Goal: Task Accomplishment & Management: Use online tool/utility

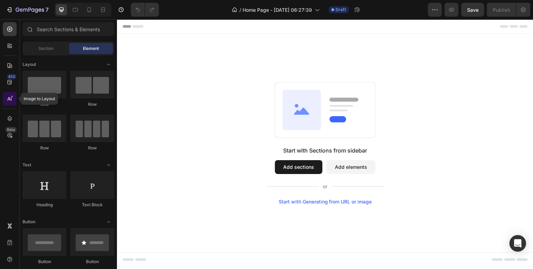
click at [10, 97] on icon at bounding box center [9, 98] width 7 height 7
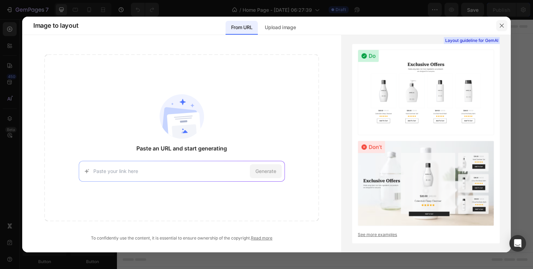
click at [499, 25] on button "button" at bounding box center [502, 25] width 11 height 11
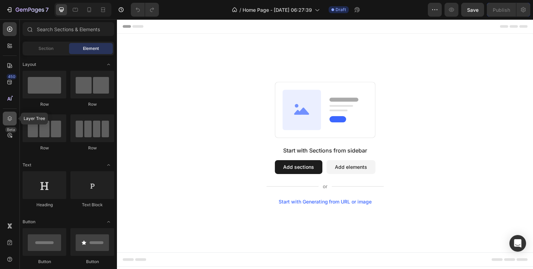
click at [12, 118] on icon at bounding box center [9, 118] width 7 height 7
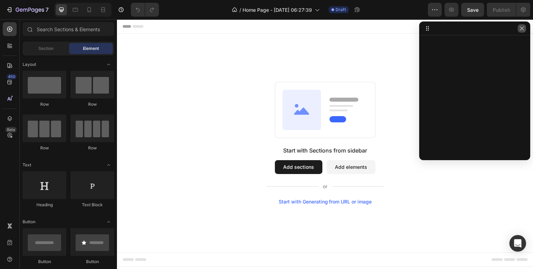
click at [521, 30] on icon "button" at bounding box center [522, 29] width 6 height 6
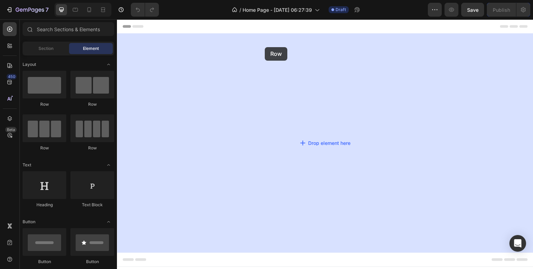
drag, startPoint x: 182, startPoint y: 105, endPoint x: 271, endPoint y: 44, distance: 108.1
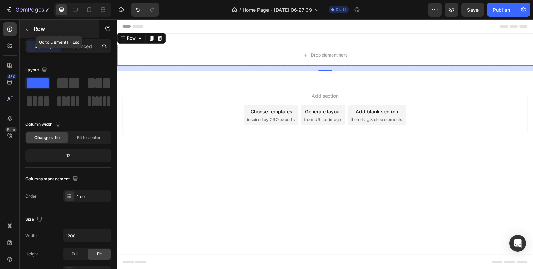
click at [26, 27] on icon "button" at bounding box center [27, 29] width 6 height 6
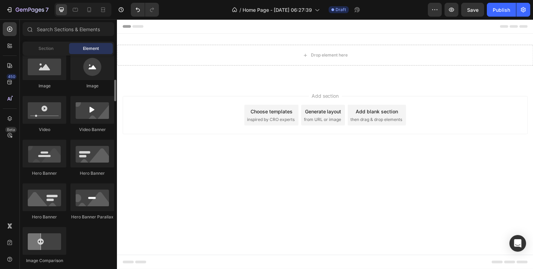
scroll to position [233, 0]
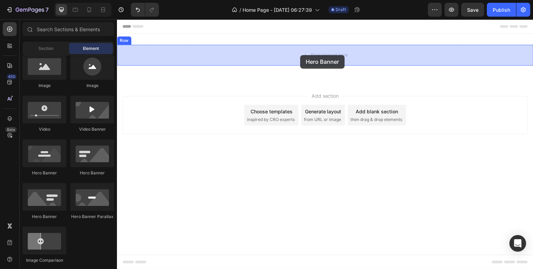
drag, startPoint x: 220, startPoint y: 181, endPoint x: 300, endPoint y: 55, distance: 149.6
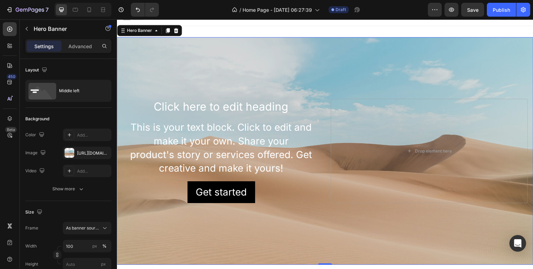
scroll to position [7, 0]
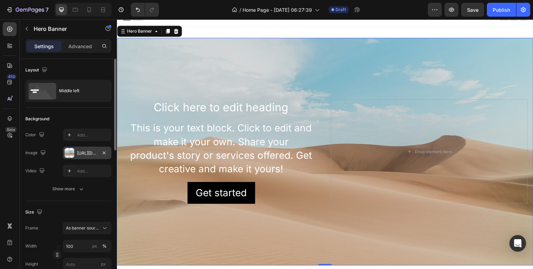
click at [72, 155] on div at bounding box center [70, 153] width 10 height 10
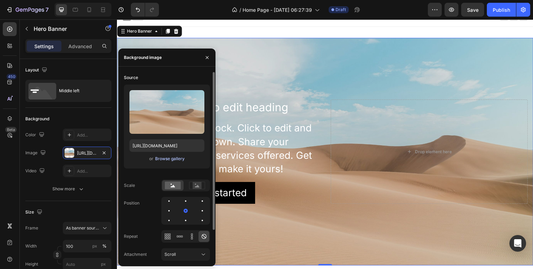
click at [166, 159] on div "Browse gallery" at bounding box center [170, 159] width 30 height 6
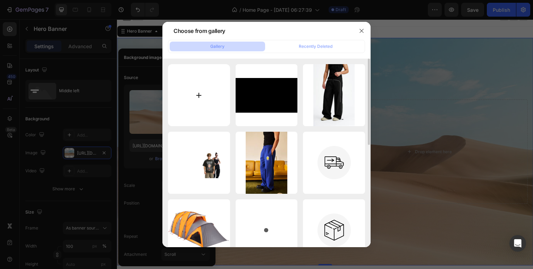
click at [208, 100] on input "file" at bounding box center [199, 95] width 62 height 62
click at [194, 92] on input "file" at bounding box center [199, 95] width 62 height 62
type input "C:\fakepath\Untitled-1.jpg"
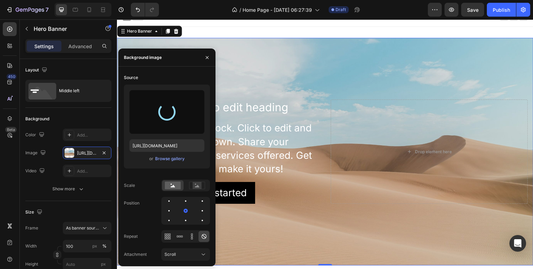
type input "[URL][DOMAIN_NAME]"
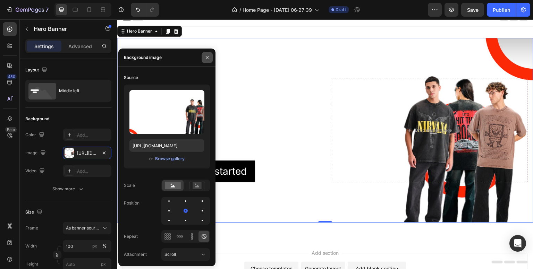
click at [206, 61] on button "button" at bounding box center [207, 57] width 11 height 11
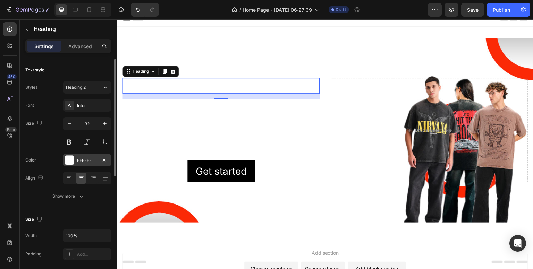
click at [69, 159] on div at bounding box center [69, 160] width 9 height 9
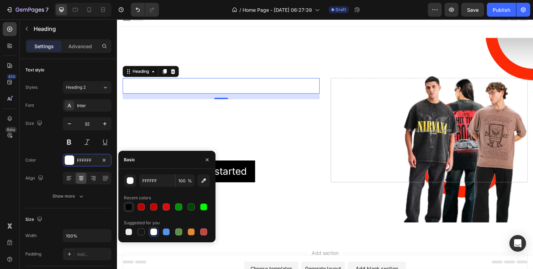
click at [130, 209] on div at bounding box center [128, 207] width 7 height 7
type input "000000"
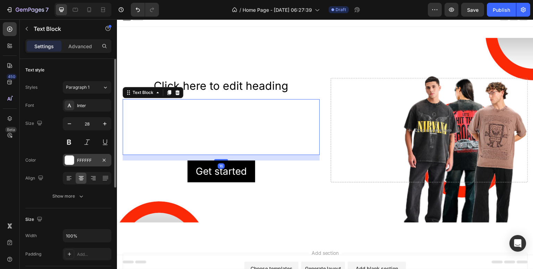
click at [74, 160] on div at bounding box center [69, 160] width 9 height 9
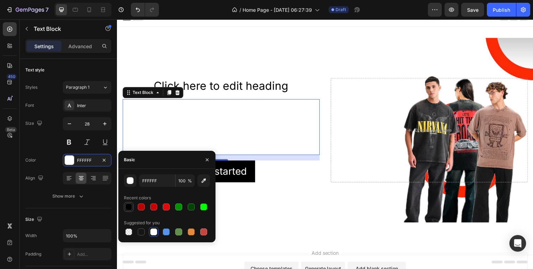
click at [130, 206] on div at bounding box center [128, 207] width 7 height 7
type input "000000"
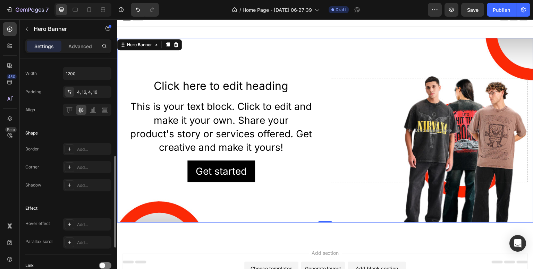
scroll to position [236, 0]
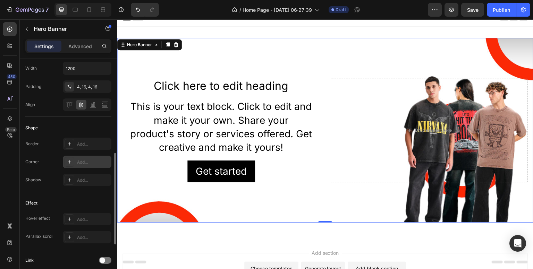
click at [69, 163] on icon at bounding box center [69, 161] width 3 height 3
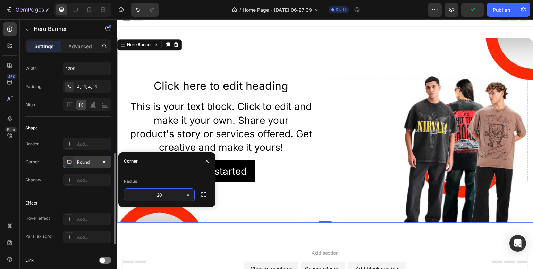
type input "2"
type input "10"
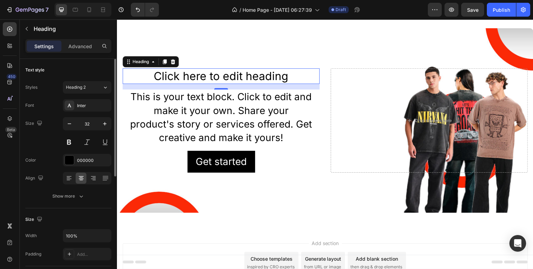
scroll to position [0, 0]
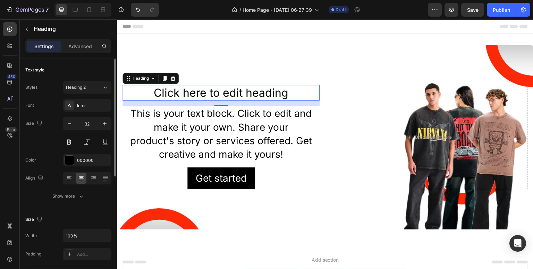
click at [288, 93] on p "Click here to edit heading" at bounding box center [221, 93] width 196 height 15
click at [72, 145] on button at bounding box center [69, 142] width 13 height 13
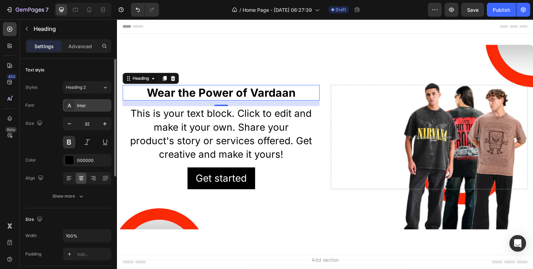
click at [93, 106] on div "Inter" at bounding box center [93, 106] width 33 height 6
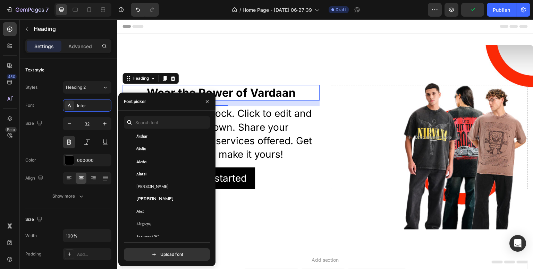
scroll to position [346, 0]
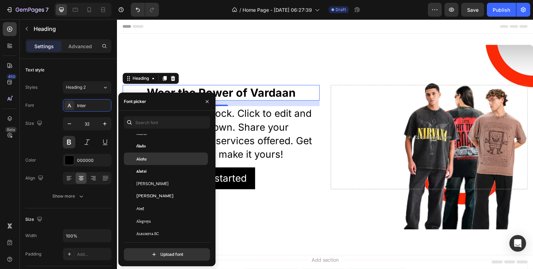
click at [143, 162] on div "Alata" at bounding box center [166, 159] width 84 height 13
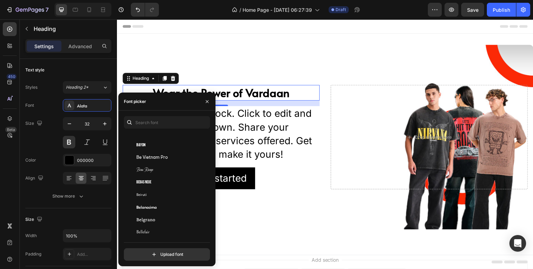
scroll to position [2288, 0]
click at [143, 162] on div "Beau Rivage" at bounding box center [166, 167] width 84 height 13
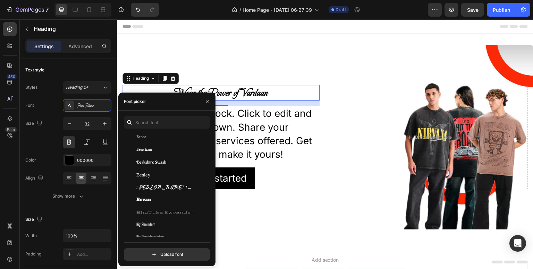
scroll to position [2478, 0]
click at [143, 162] on span "[PERSON_NAME] [PERSON_NAME]" at bounding box center [165, 164] width 58 height 6
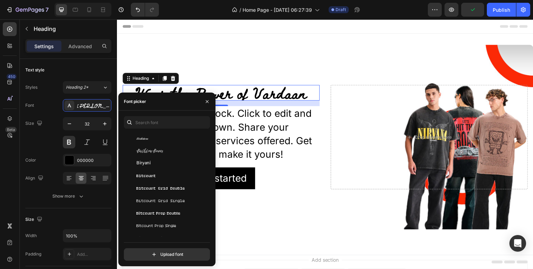
scroll to position [2665, 0]
click at [143, 162] on span "Biryani" at bounding box center [143, 164] width 14 height 6
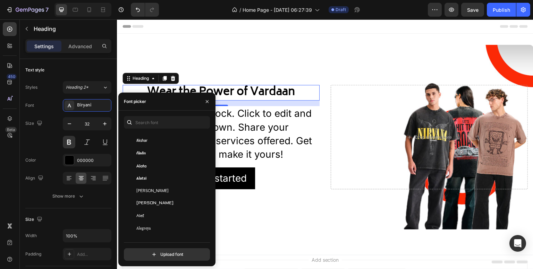
scroll to position [390, 0]
click at [179, 164] on div "Alata" at bounding box center [171, 165] width 70 height 6
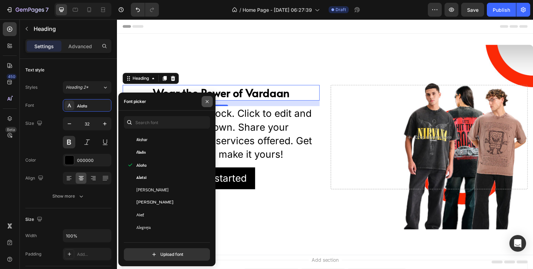
click at [209, 98] on button "button" at bounding box center [207, 101] width 11 height 11
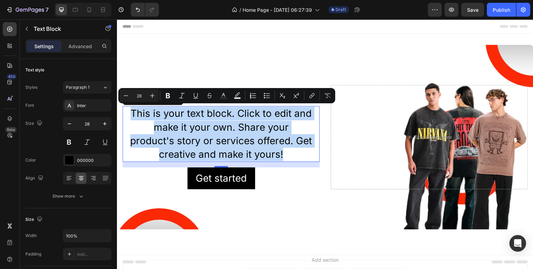
drag, startPoint x: 284, startPoint y: 153, endPoint x: 129, endPoint y: 111, distance: 160.4
click at [129, 111] on p "This is your text block. Click to edit and make it your own. Share your product…" at bounding box center [221, 134] width 196 height 55
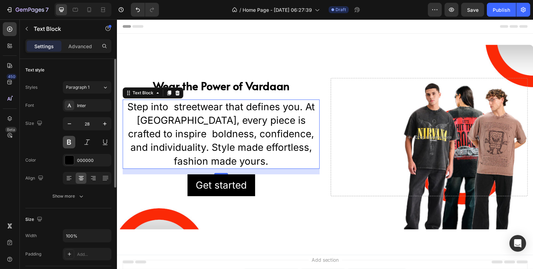
click at [68, 136] on button at bounding box center [69, 142] width 13 height 13
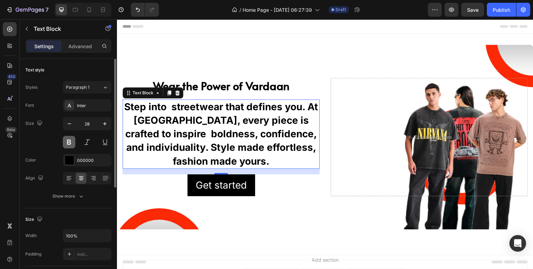
click at [74, 141] on button at bounding box center [69, 142] width 13 height 13
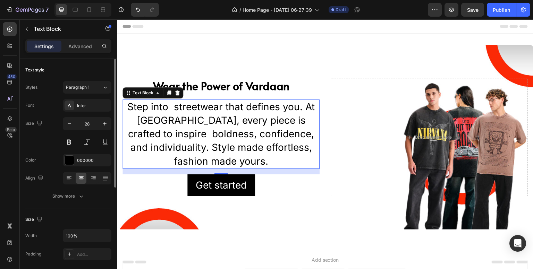
click at [91, 111] on div "Inter" at bounding box center [87, 105] width 49 height 13
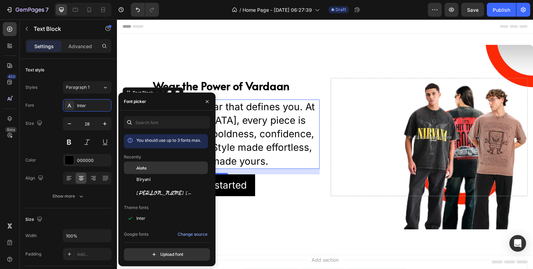
click at [142, 169] on span "Alata" at bounding box center [141, 168] width 10 height 6
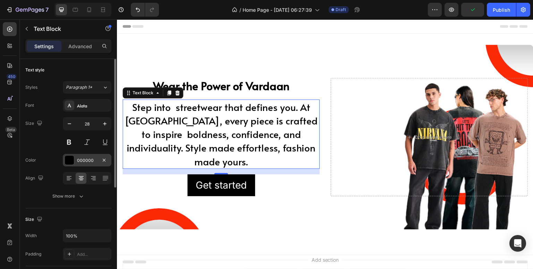
click at [70, 166] on div "000000" at bounding box center [87, 160] width 49 height 13
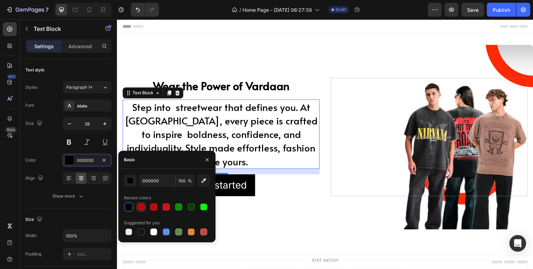
click at [140, 210] on div at bounding box center [141, 207] width 7 height 7
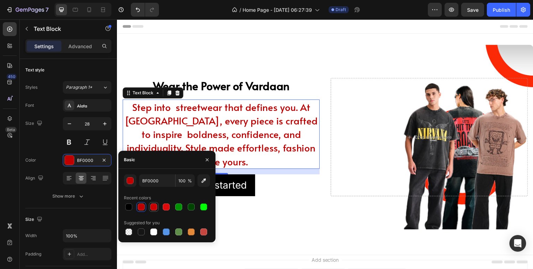
click at [156, 210] on div at bounding box center [153, 207] width 7 height 7
click at [164, 210] on div at bounding box center [166, 207] width 7 height 7
click at [133, 183] on div "button" at bounding box center [130, 181] width 7 height 7
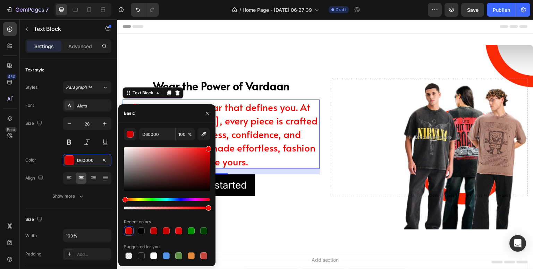
drag, startPoint x: 285, startPoint y: 194, endPoint x: 220, endPoint y: 137, distance: 86.1
type input "FF0000"
click at [208, 115] on icon "button" at bounding box center [208, 114] width 6 height 6
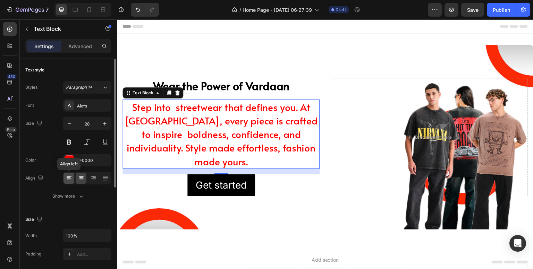
click at [72, 179] on icon at bounding box center [69, 178] width 7 height 7
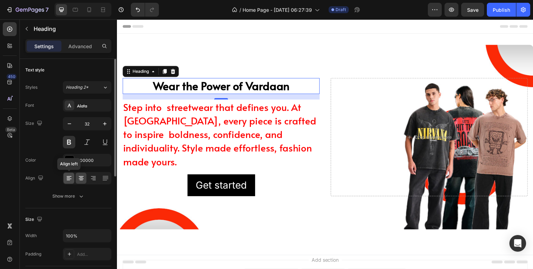
click at [67, 180] on icon at bounding box center [68, 180] width 3 height 1
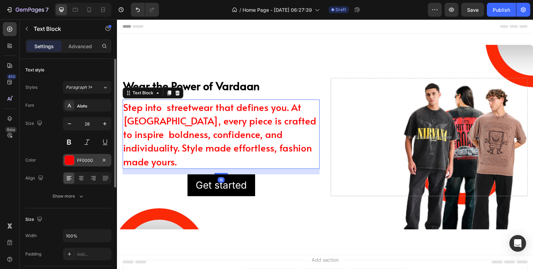
click at [67, 160] on div at bounding box center [69, 160] width 9 height 9
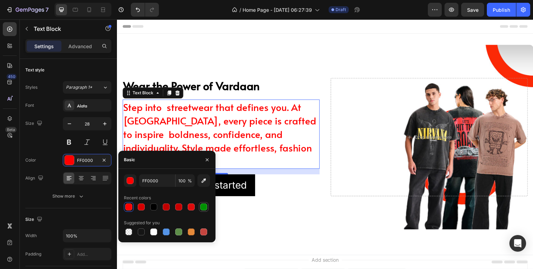
click at [205, 206] on div at bounding box center [203, 207] width 7 height 7
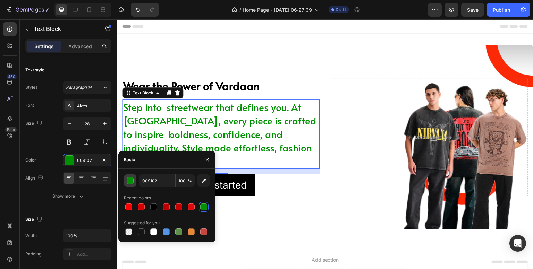
click at [129, 180] on div "button" at bounding box center [130, 181] width 7 height 7
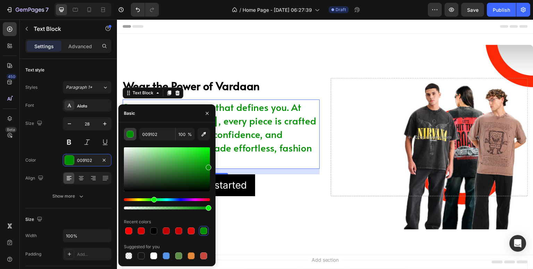
click at [128, 136] on div "button" at bounding box center [130, 134] width 7 height 7
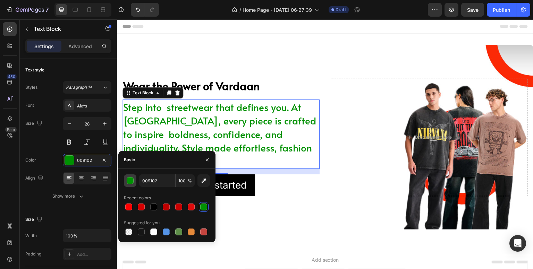
click at [127, 182] on div "button" at bounding box center [130, 181] width 7 height 7
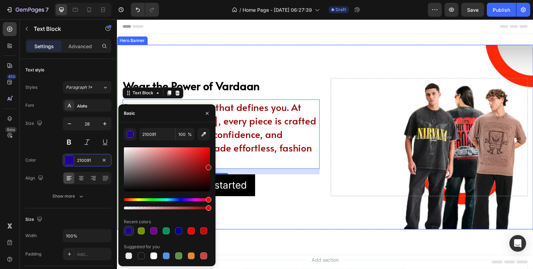
type input "910002"
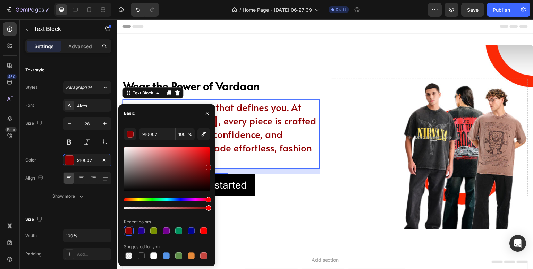
drag, startPoint x: 155, startPoint y: 198, endPoint x: 214, endPoint y: 206, distance: 59.6
click at [214, 206] on div "910002 100 % Recent colors Suggested for you" at bounding box center [166, 194] width 97 height 133
click at [208, 114] on icon "button" at bounding box center [207, 113] width 3 height 3
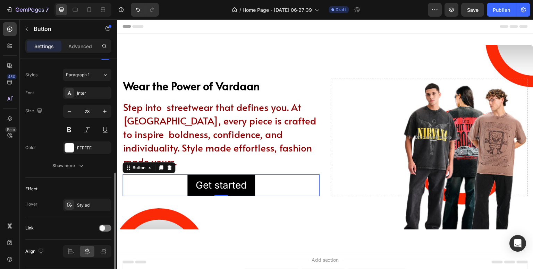
scroll to position [267, 0]
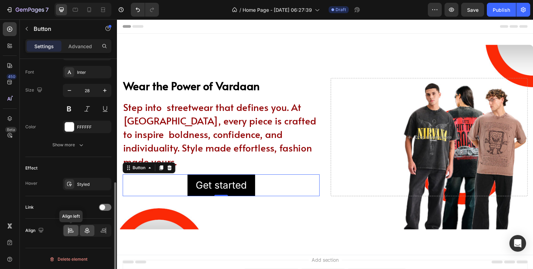
click at [72, 232] on icon at bounding box center [70, 230] width 7 height 7
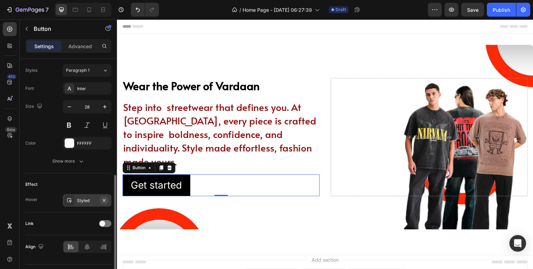
scroll to position [249, 0]
click at [105, 222] on div at bounding box center [105, 225] width 13 height 7
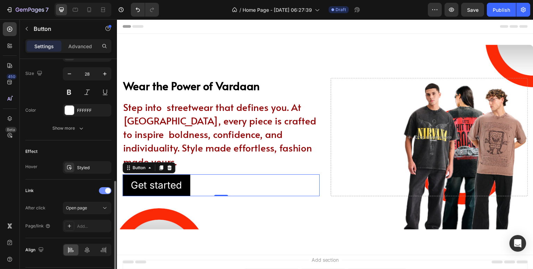
scroll to position [285, 0]
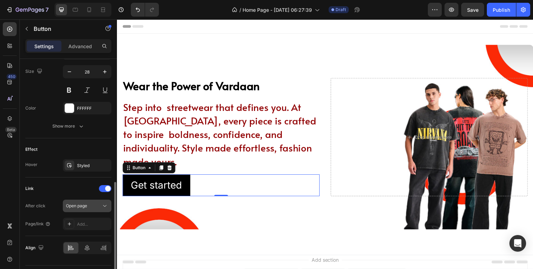
click at [101, 200] on button "Open page" at bounding box center [87, 206] width 49 height 13
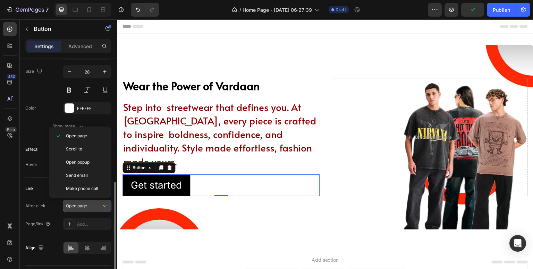
click at [91, 205] on div "Open page" at bounding box center [83, 206] width 35 height 6
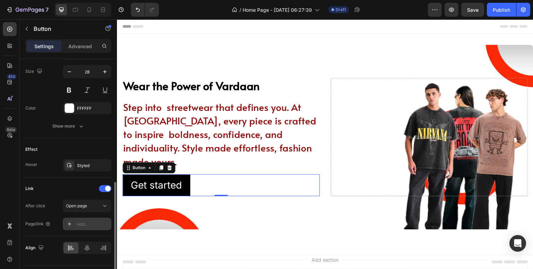
click at [68, 223] on icon at bounding box center [70, 225] width 6 height 6
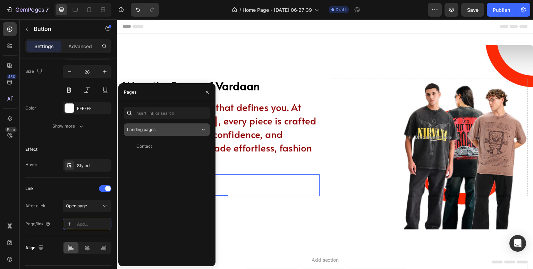
click at [170, 132] on div "Landing pages" at bounding box center [163, 130] width 73 height 6
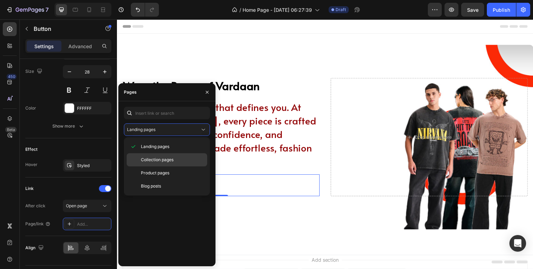
click at [162, 161] on span "Collection pages" at bounding box center [157, 160] width 33 height 6
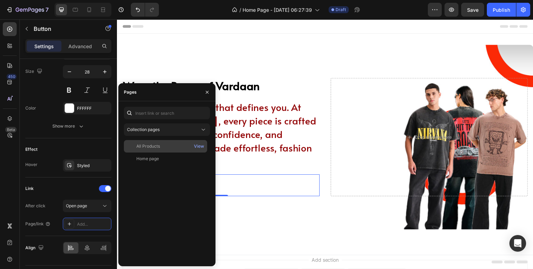
click at [161, 147] on div "All Products" at bounding box center [166, 146] width 78 height 6
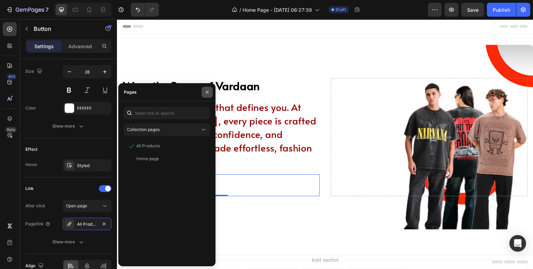
click at [210, 93] on button "button" at bounding box center [207, 92] width 11 height 11
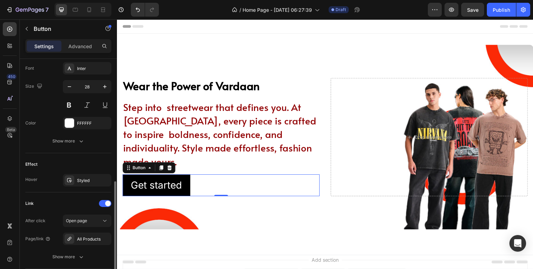
scroll to position [270, 0]
click at [93, 180] on div "Styled" at bounding box center [87, 181] width 20 height 6
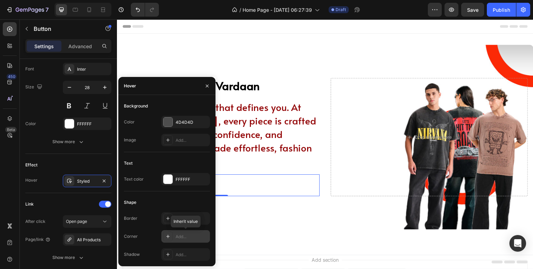
click at [168, 239] on icon at bounding box center [168, 237] width 6 height 6
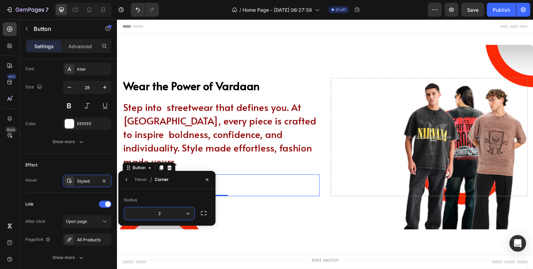
type input "20"
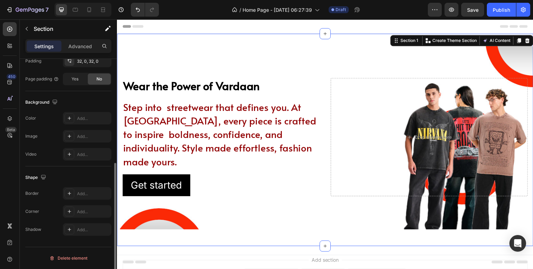
scroll to position [0, 0]
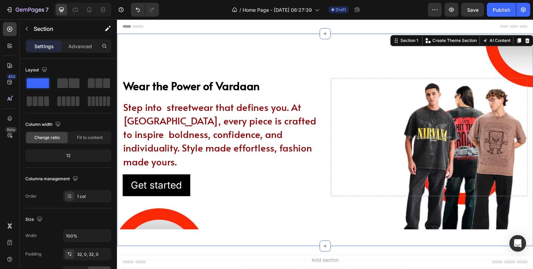
click at [176, 227] on div "Wear the Power of Vardaan Heading Step into streetwear that defines you. At [GE…" at bounding box center [325, 140] width 417 height 191
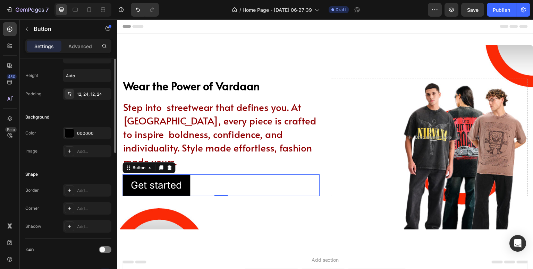
scroll to position [33, 0]
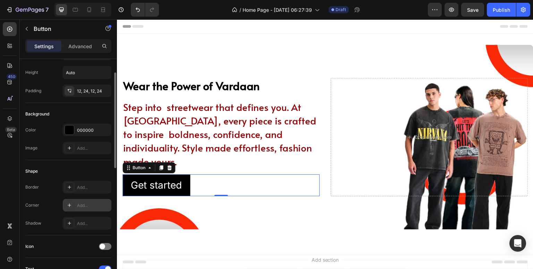
click at [68, 205] on icon at bounding box center [70, 206] width 6 height 6
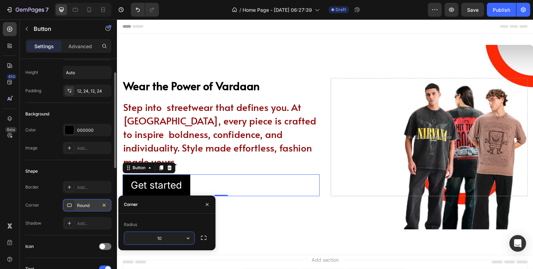
type input "100"
click at [67, 130] on div at bounding box center [69, 130] width 9 height 9
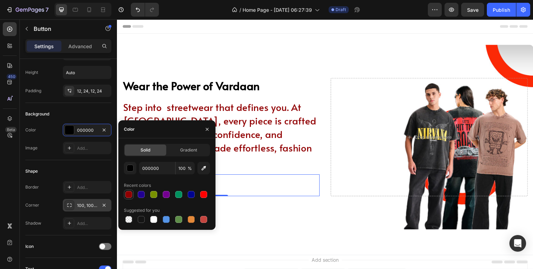
click at [132, 193] on div at bounding box center [128, 194] width 7 height 7
type input "910002"
click at [207, 127] on icon "button" at bounding box center [208, 130] width 6 height 6
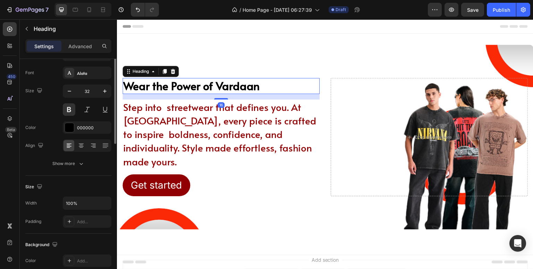
scroll to position [0, 0]
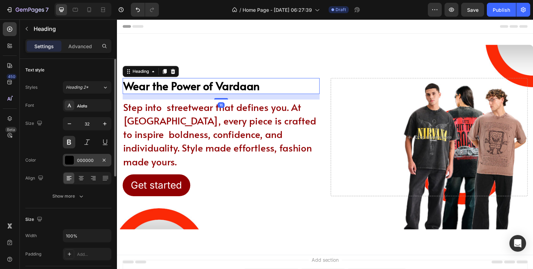
click at [68, 159] on div at bounding box center [69, 160] width 9 height 9
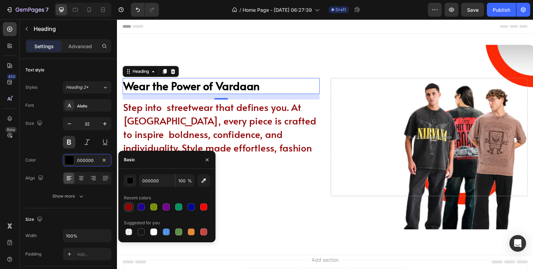
click at [128, 210] on div at bounding box center [128, 207] width 7 height 7
type input "910002"
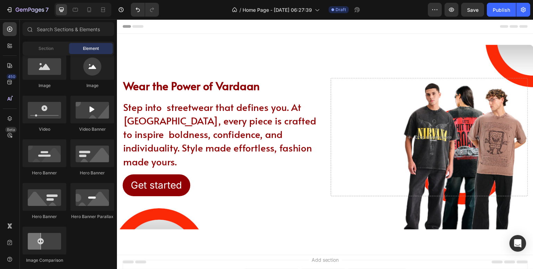
click at [209, 257] on div "Footer" at bounding box center [326, 263] width 406 height 14
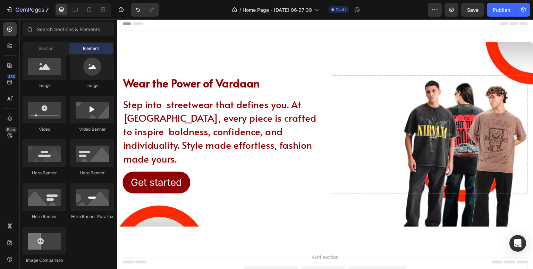
scroll to position [1, 0]
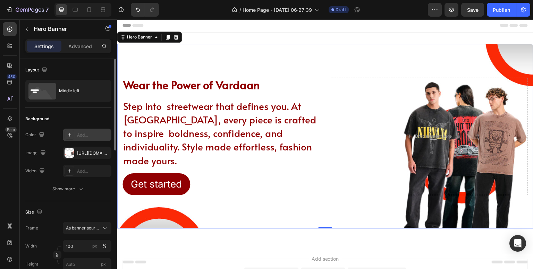
click at [70, 132] on icon at bounding box center [70, 135] width 6 height 6
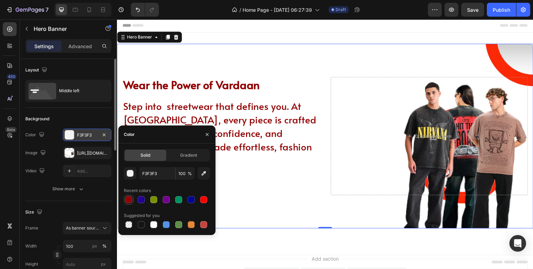
click at [126, 199] on div at bounding box center [128, 200] width 7 height 7
type input "910002"
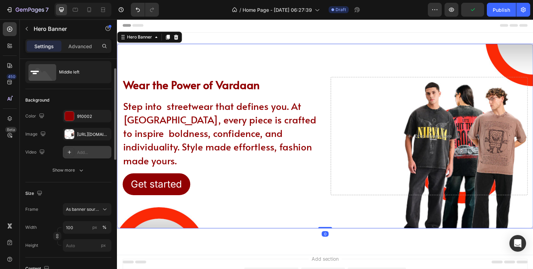
scroll to position [21, 0]
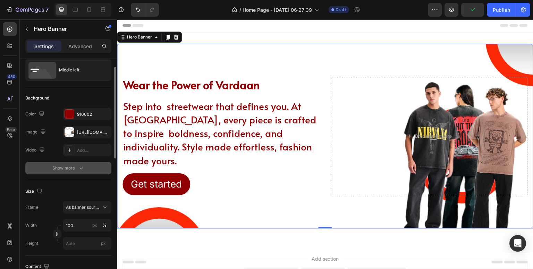
click at [66, 168] on div "Show more" at bounding box center [68, 168] width 32 height 7
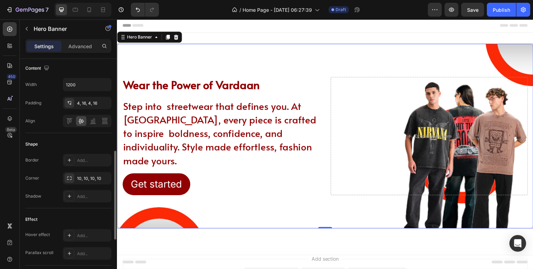
scroll to position [238, 0]
click at [74, 196] on div at bounding box center [70, 197] width 10 height 10
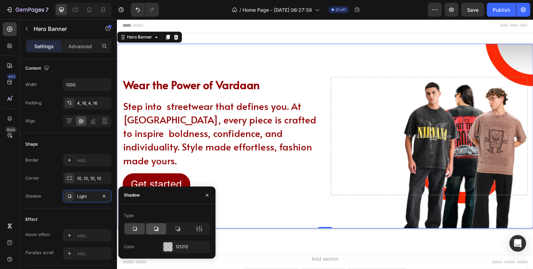
click at [153, 231] on icon at bounding box center [156, 229] width 7 height 7
click at [136, 227] on icon at bounding box center [134, 229] width 7 height 7
click at [165, 243] on div at bounding box center [168, 247] width 9 height 9
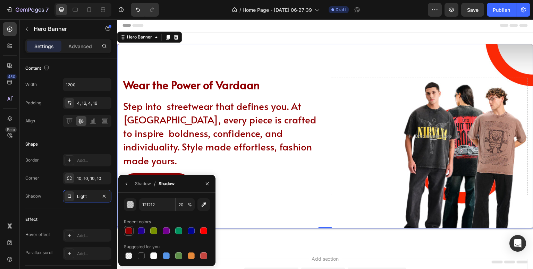
click at [131, 231] on div at bounding box center [128, 231] width 7 height 7
type input "910002"
type input "100"
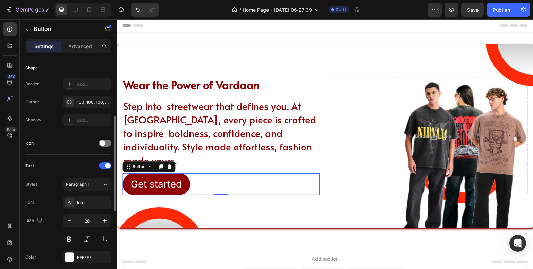
scroll to position [0, 0]
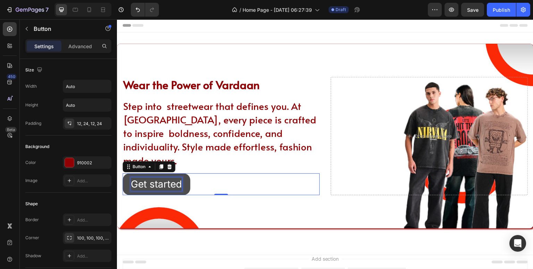
click at [177, 178] on div "Get started" at bounding box center [156, 185] width 51 height 14
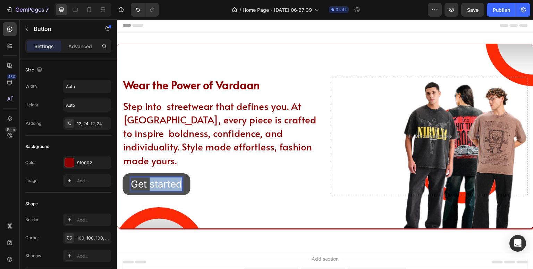
click at [177, 178] on p "Get started" at bounding box center [156, 185] width 51 height 14
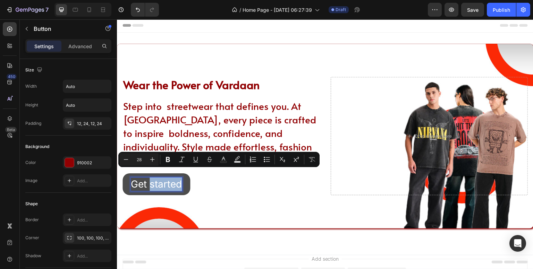
click at [177, 178] on p "Get started" at bounding box center [156, 185] width 51 height 14
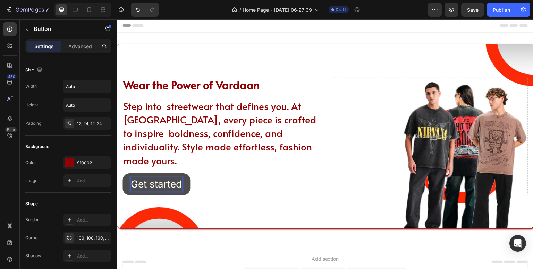
click at [181, 178] on p "Get started" at bounding box center [156, 185] width 51 height 14
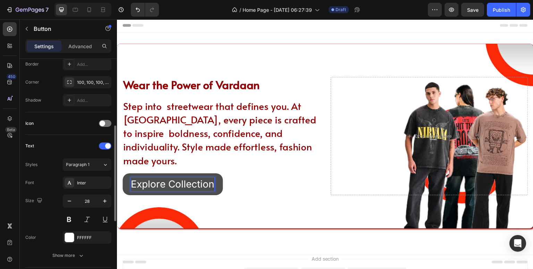
scroll to position [157, 0]
click at [89, 180] on div "Inter" at bounding box center [93, 182] width 33 height 6
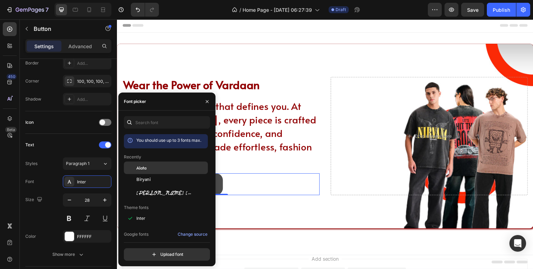
click at [139, 168] on span "Alata" at bounding box center [141, 168] width 10 height 6
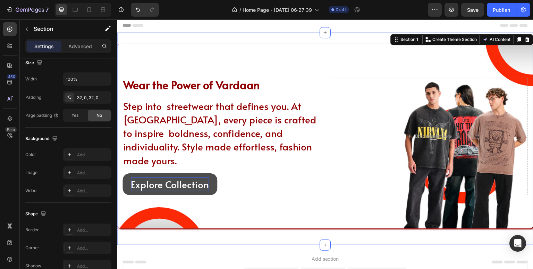
scroll to position [0, 0]
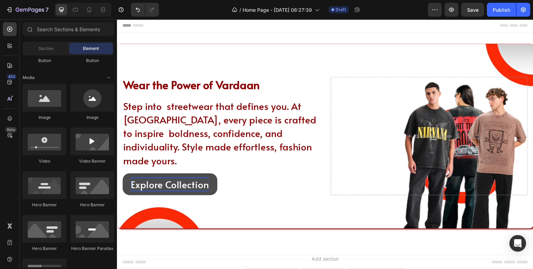
click at [174, 255] on div "Footer" at bounding box center [325, 262] width 417 height 15
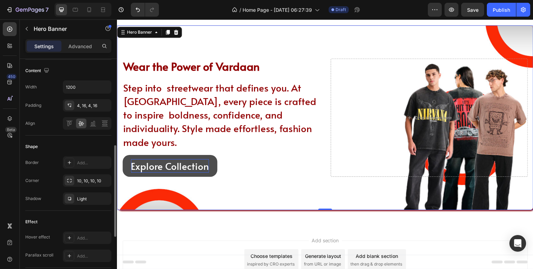
scroll to position [214, 0]
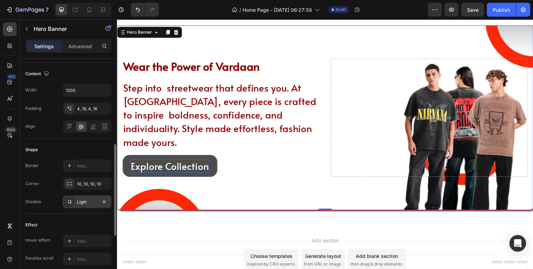
click at [81, 205] on div "Light" at bounding box center [87, 202] width 49 height 13
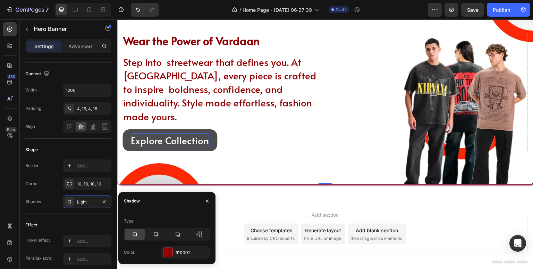
scroll to position [45, 0]
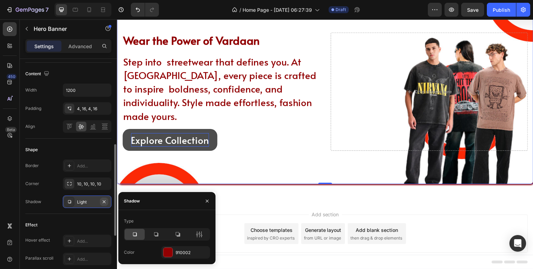
click at [105, 202] on icon "button" at bounding box center [104, 202] width 6 height 6
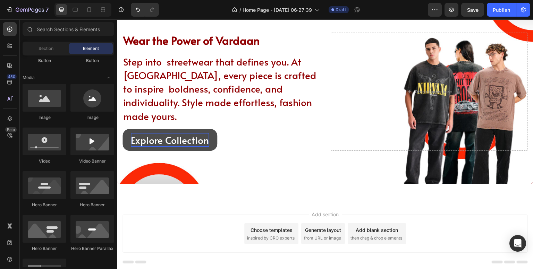
click at [181, 215] on div "Add section Choose templates inspired by CRO experts Generate layout from URL o…" at bounding box center [326, 234] width 406 height 38
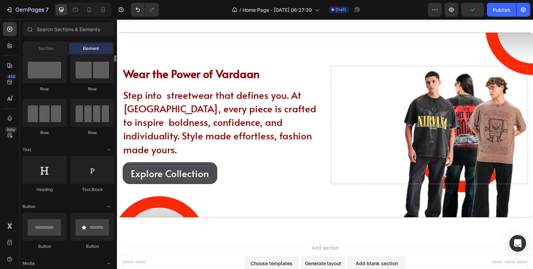
scroll to position [0, 0]
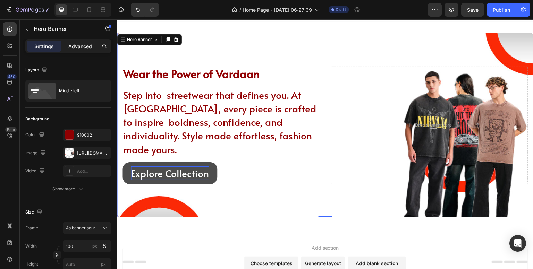
click at [92, 48] on div "Advanced" at bounding box center [80, 46] width 35 height 11
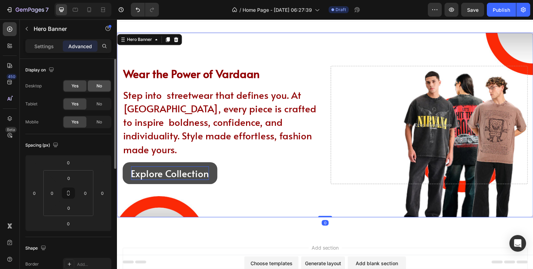
click at [92, 85] on div "No" at bounding box center [99, 86] width 23 height 11
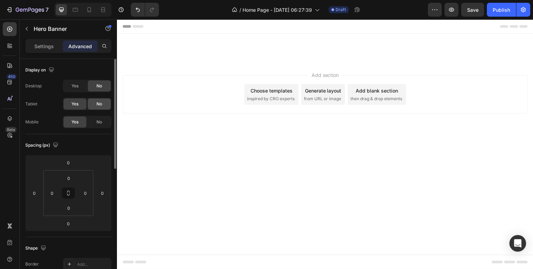
click at [92, 106] on div "No" at bounding box center [99, 104] width 23 height 11
click at [80, 88] on div "Yes" at bounding box center [75, 86] width 23 height 11
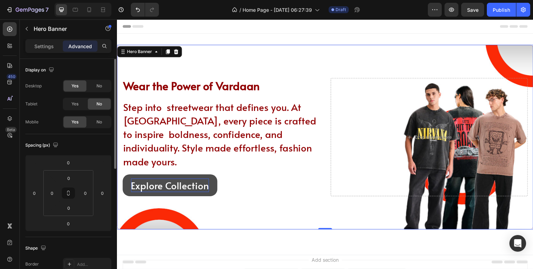
click at [79, 124] on div "Yes" at bounding box center [75, 122] width 23 height 11
click at [439, 8] on button "button" at bounding box center [435, 10] width 14 height 14
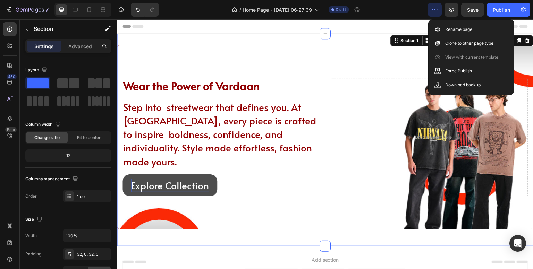
click at [280, 38] on div "Wear the Power of Vardaan Heading Step into streetwear that defines you. At [GE…" at bounding box center [325, 140] width 417 height 213
click at [323, 35] on icon at bounding box center [326, 34] width 6 height 6
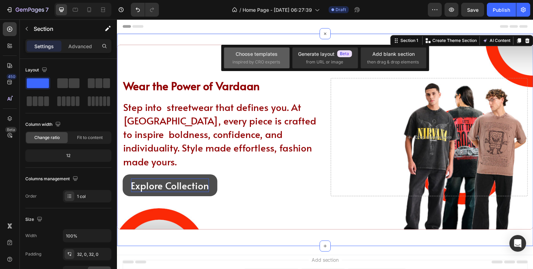
click at [292, 66] on div "Choose templates inspired by CRO experts" at bounding box center [325, 58] width 66 height 21
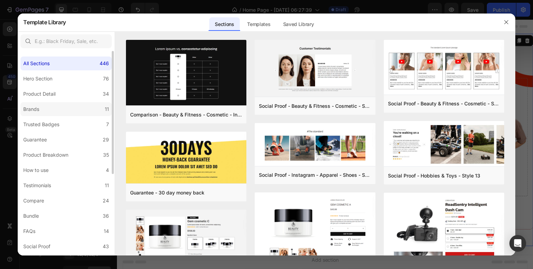
click at [43, 108] on label "Brands 11" at bounding box center [65, 109] width 91 height 14
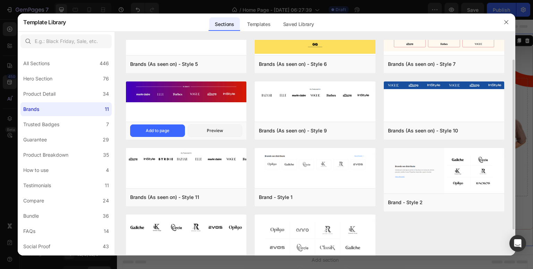
scroll to position [57, 0]
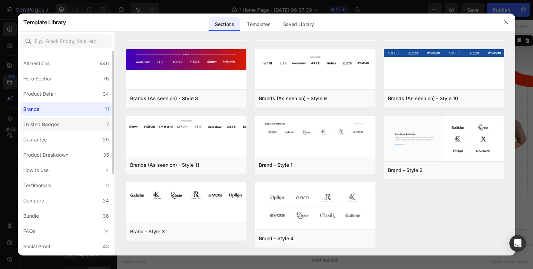
click at [61, 124] on div "Trusted Badges" at bounding box center [42, 124] width 39 height 8
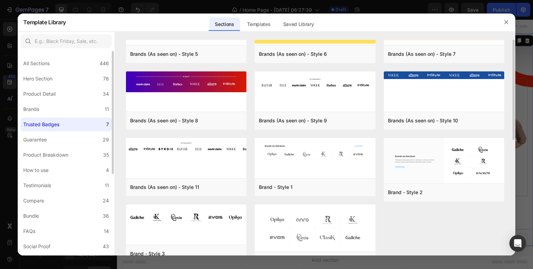
scroll to position [0, 0]
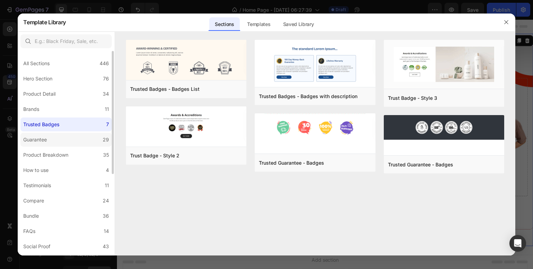
click at [52, 139] on label "Guarantee 29" at bounding box center [65, 140] width 91 height 14
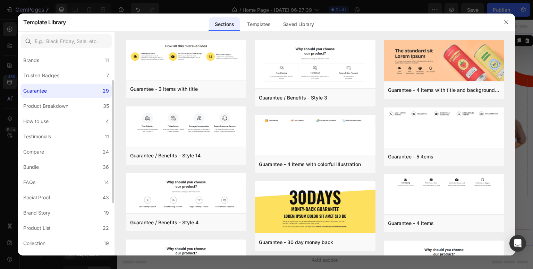
scroll to position [57, 0]
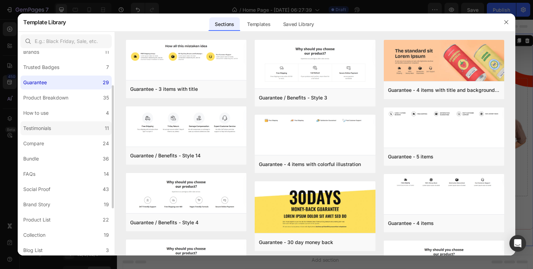
click at [51, 127] on div "Testimonials" at bounding box center [37, 128] width 28 height 8
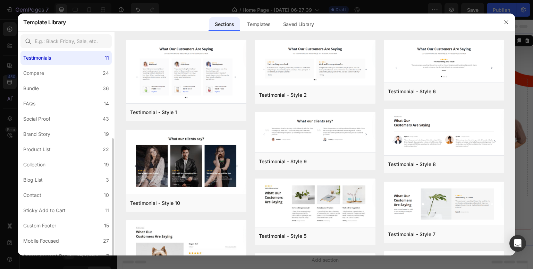
scroll to position [135, 0]
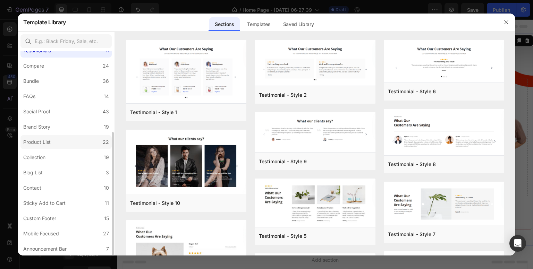
click at [57, 141] on label "Product List 22" at bounding box center [65, 142] width 91 height 14
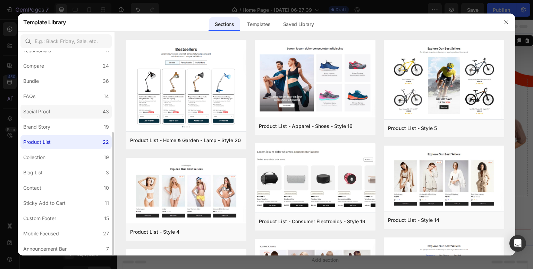
scroll to position [0, 0]
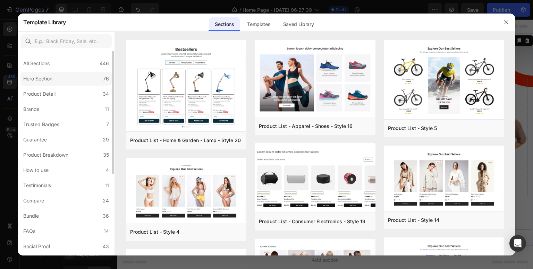
click at [47, 78] on div "Hero Section" at bounding box center [37, 79] width 29 height 8
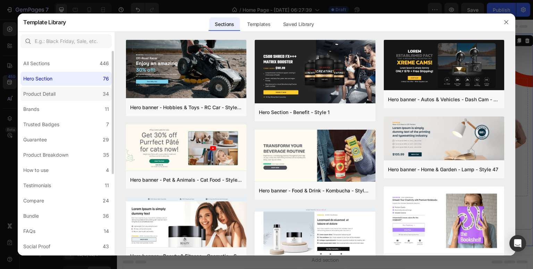
click at [53, 91] on div "Product Detail" at bounding box center [39, 94] width 32 height 8
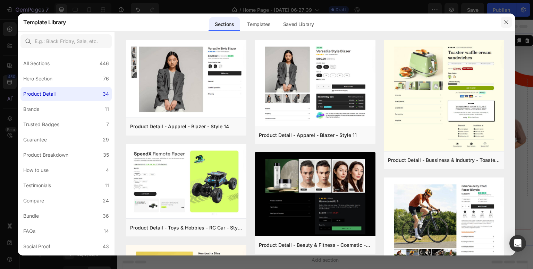
click at [506, 23] on icon "button" at bounding box center [507, 22] width 6 height 6
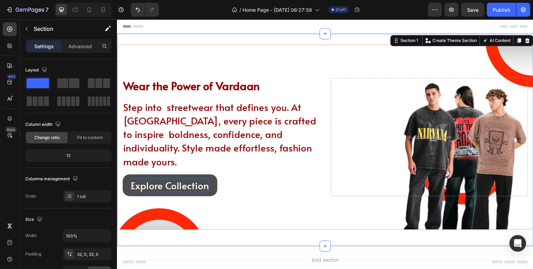
scroll to position [60, 0]
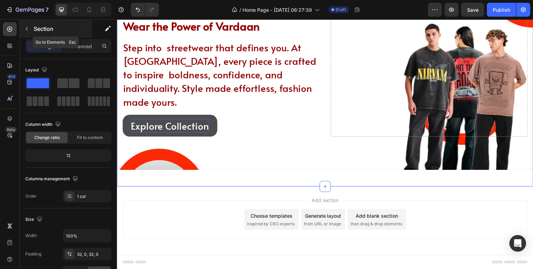
click at [25, 27] on icon "button" at bounding box center [27, 29] width 6 height 6
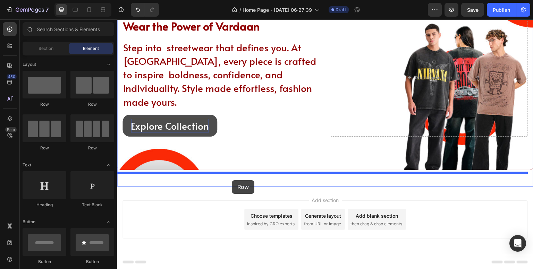
drag, startPoint x: 161, startPoint y: 103, endPoint x: 232, endPoint y: 181, distance: 104.7
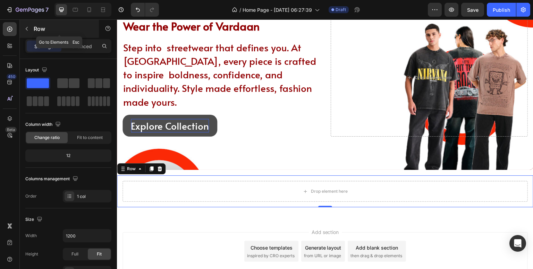
click at [28, 27] on icon "button" at bounding box center [27, 29] width 6 height 6
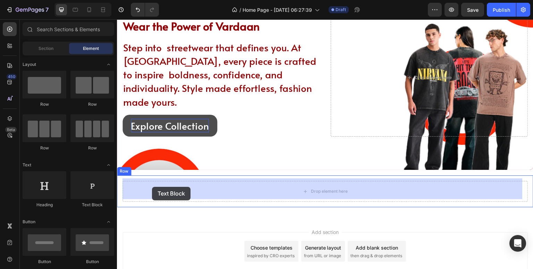
drag, startPoint x: 203, startPoint y: 216, endPoint x: 145, endPoint y: 188, distance: 64.1
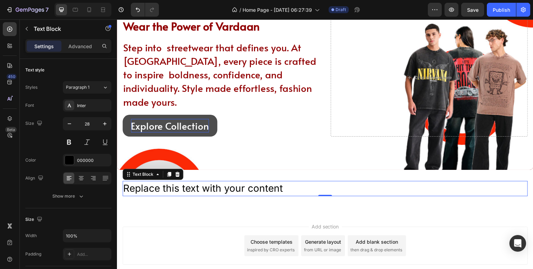
click at [283, 188] on p "Replace this text with your content" at bounding box center [325, 189] width 404 height 14
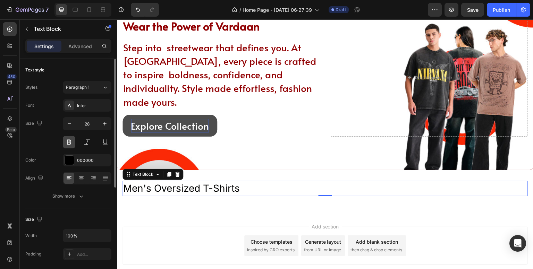
click at [67, 142] on button at bounding box center [69, 142] width 13 height 13
click at [89, 102] on div "Inter" at bounding box center [87, 105] width 49 height 13
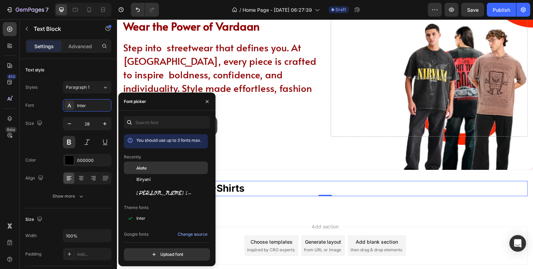
click at [145, 168] on span "Alata" at bounding box center [141, 168] width 10 height 6
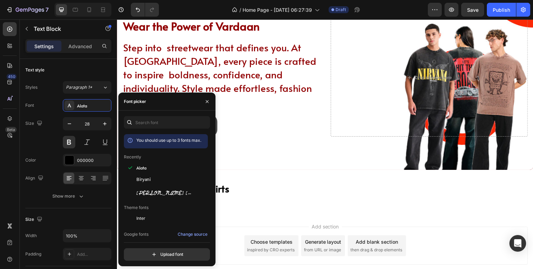
click at [232, 214] on div "Add section Choose templates inspired by CRO experts Generate layout from URL o…" at bounding box center [325, 255] width 417 height 85
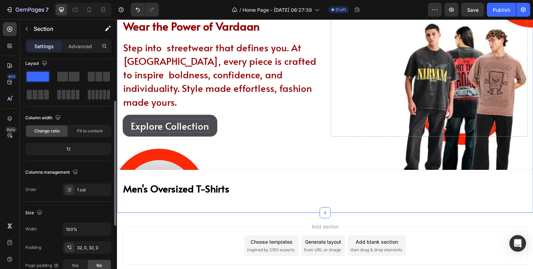
scroll to position [0, 0]
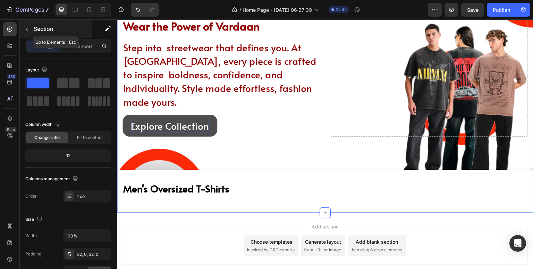
click at [29, 31] on icon "button" at bounding box center [27, 29] width 6 height 6
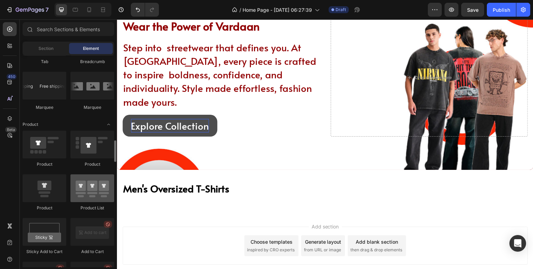
scroll to position [859, 0]
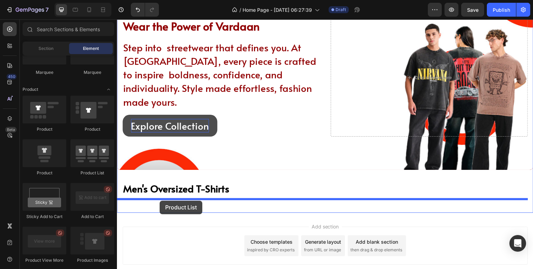
drag, startPoint x: 215, startPoint y: 181, endPoint x: 160, endPoint y: 201, distance: 58.4
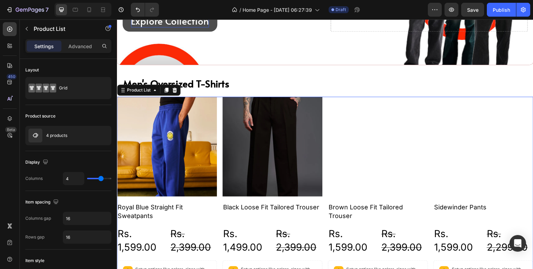
scroll to position [165, 0]
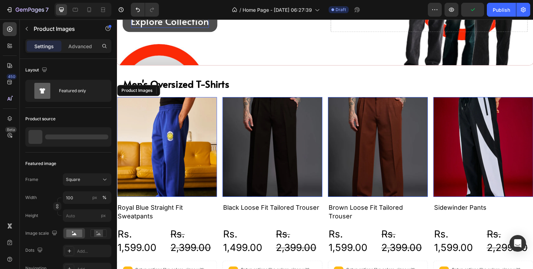
click at [169, 147] on img at bounding box center [167, 147] width 100 height 100
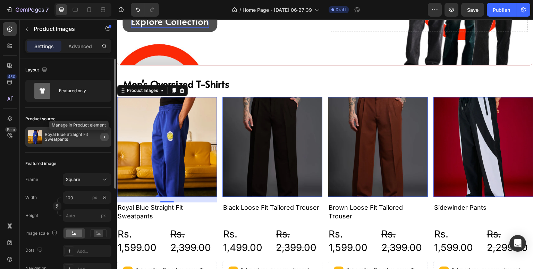
click at [102, 138] on icon "button" at bounding box center [105, 137] width 6 height 6
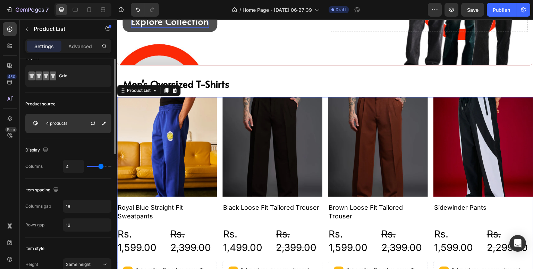
scroll to position [0, 0]
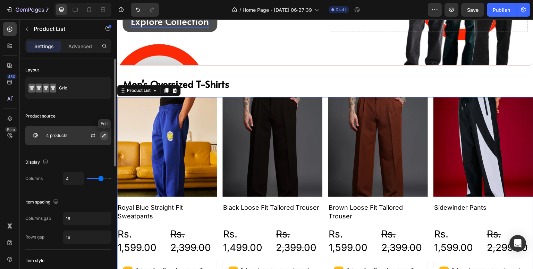
click at [104, 136] on icon "button" at bounding box center [103, 135] width 3 height 3
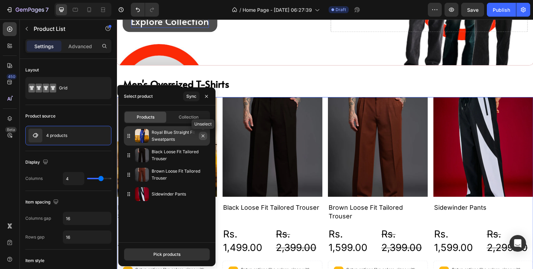
click at [201, 138] on icon "button" at bounding box center [203, 136] width 6 height 6
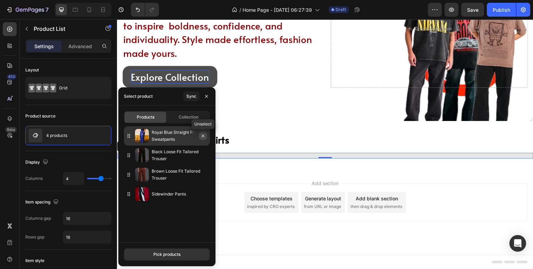
scroll to position [106, 0]
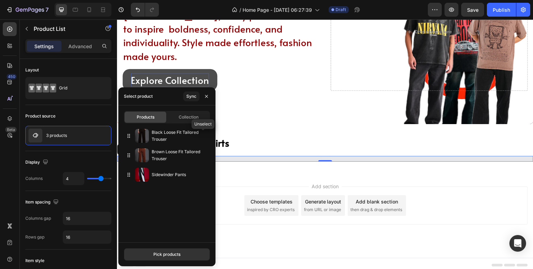
click at [0, 0] on icon "button" at bounding box center [0, 0] width 0 height 0
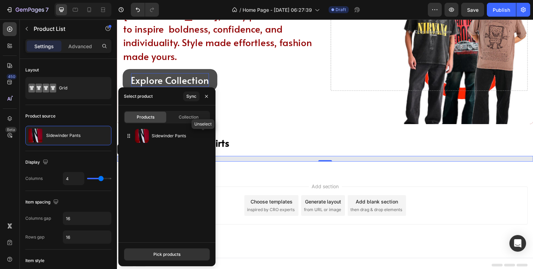
click at [0, 0] on icon "button" at bounding box center [0, 0] width 0 height 0
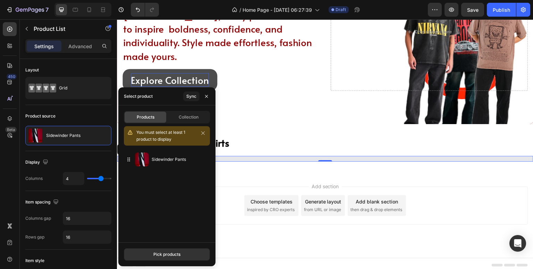
scroll to position [165, 0]
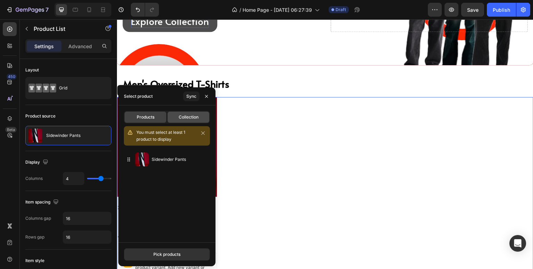
click at [194, 121] on div "Collection" at bounding box center [189, 117] width 42 height 11
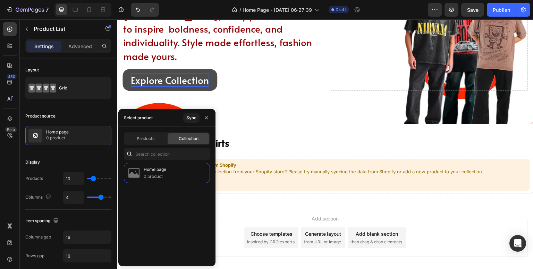
scroll to position [138, 0]
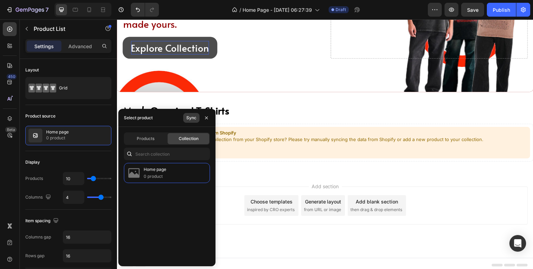
click at [193, 121] on button "Sync" at bounding box center [191, 118] width 16 height 10
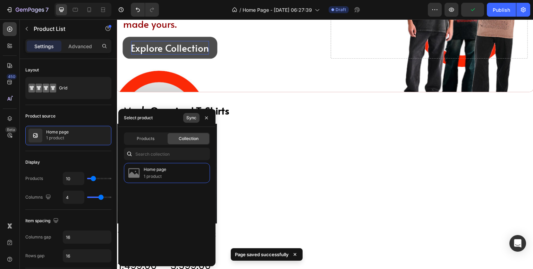
scroll to position [165, 0]
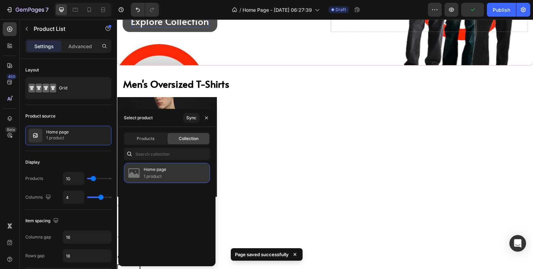
click at [168, 177] on div "Home page 1 product" at bounding box center [167, 173] width 86 height 20
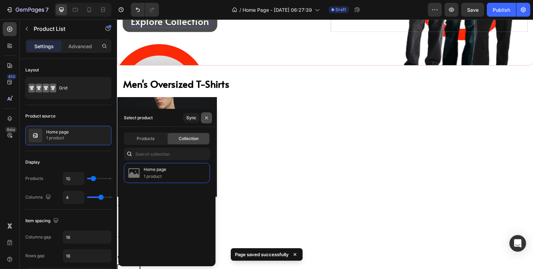
click at [208, 117] on icon "button" at bounding box center [207, 118] width 6 height 6
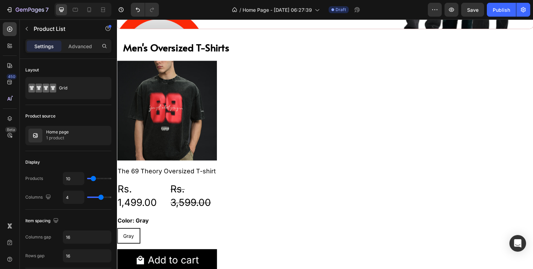
scroll to position [204, 0]
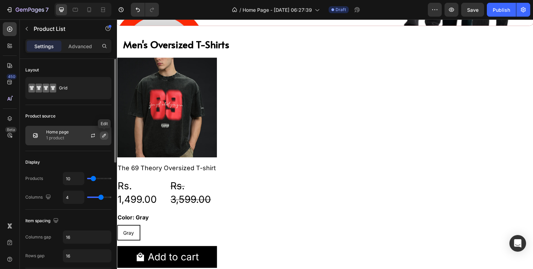
click at [101, 135] on button "button" at bounding box center [104, 136] width 8 height 8
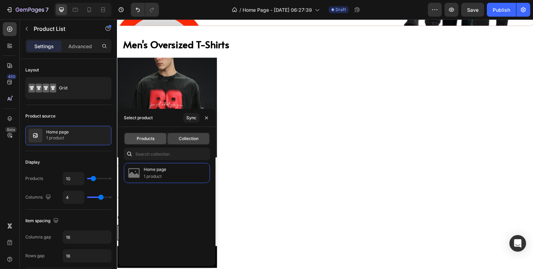
click at [150, 136] on span "Products" at bounding box center [146, 139] width 18 height 6
type input "4"
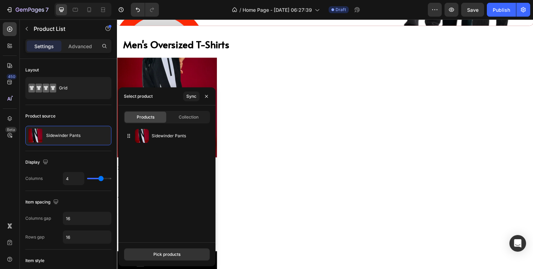
click at [157, 213] on div "Sidewinder Pants" at bounding box center [166, 182] width 97 height 112
click at [167, 252] on div "Pick products" at bounding box center [166, 255] width 27 height 6
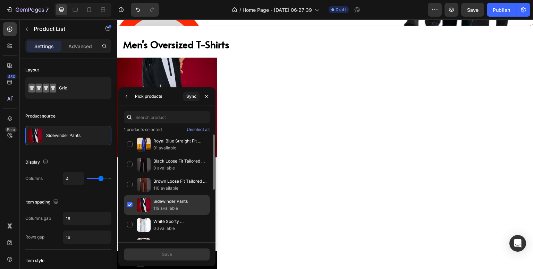
click at [130, 215] on div "Sidewinder Pants 119 available" at bounding box center [167, 225] width 86 height 20
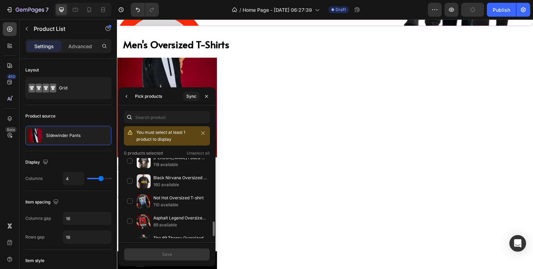
scroll to position [360, 0]
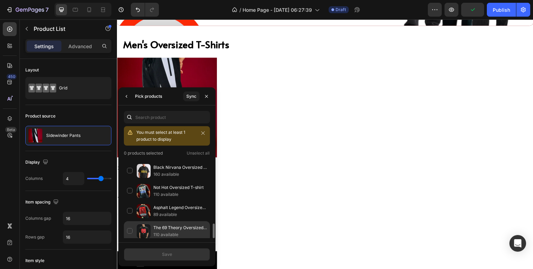
click at [130, 228] on div "The 69 Theory Oversized T-shirt 110 available" at bounding box center [167, 232] width 86 height 20
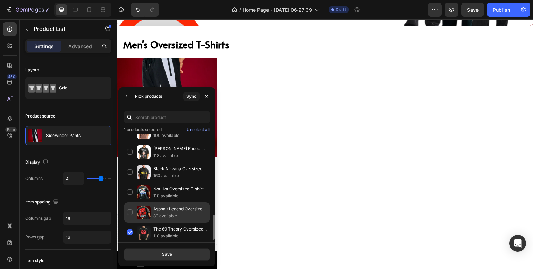
click at [129, 223] on div "Asphalt Legend Oversized T-shirt 89 available" at bounding box center [167, 233] width 86 height 20
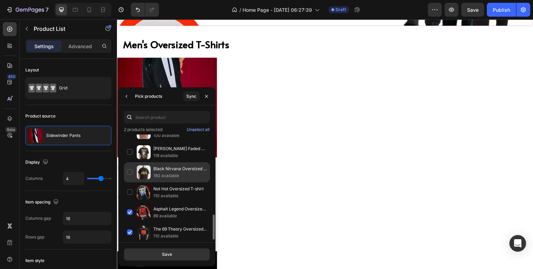
click at [130, 183] on div "Black Nirvana Oversized T-shirt 160 available" at bounding box center [167, 193] width 86 height 20
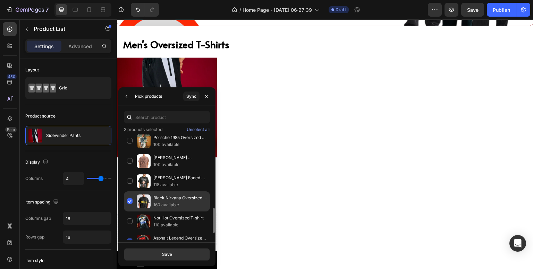
scroll to position [305, 0]
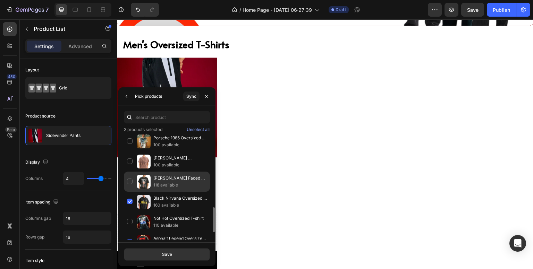
click at [130, 192] on div "[PERSON_NAME] Faded Oversized T-shirt 118 available" at bounding box center [167, 202] width 86 height 20
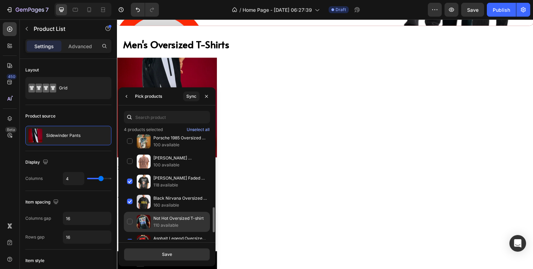
click at [129, 232] on div "Not Hot Oversized T-shirt 110 available" at bounding box center [167, 242] width 86 height 20
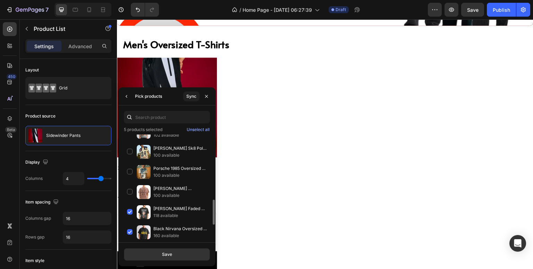
scroll to position [274, 0]
click at [131, 203] on div "[PERSON_NAME] SpongeBob T-shirt 100 available" at bounding box center [167, 213] width 86 height 20
click at [131, 183] on div "Porsche 1985 Oversized T-shirt 100 available" at bounding box center [167, 193] width 86 height 20
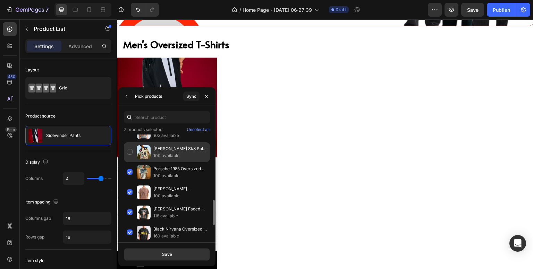
click at [130, 163] on div "[PERSON_NAME] Sk8 Polo Oversized Shirt 100 available" at bounding box center [167, 173] width 86 height 20
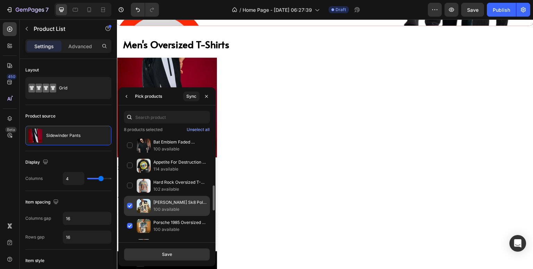
scroll to position [219, 0]
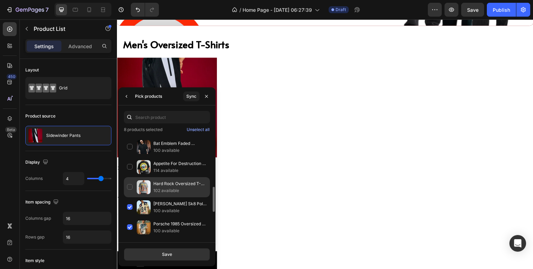
click at [128, 198] on div "Hard Rock Oversized T-shirt 102 available" at bounding box center [167, 208] width 86 height 20
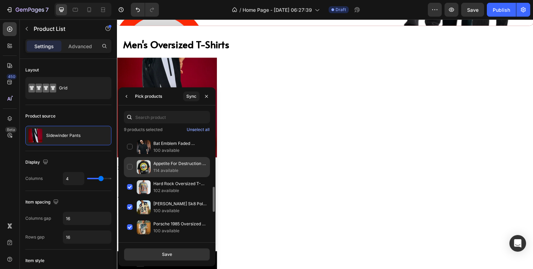
click at [130, 177] on div "Appetite For Destruction Faded Oversized T-shirt 114 available" at bounding box center [167, 187] width 86 height 20
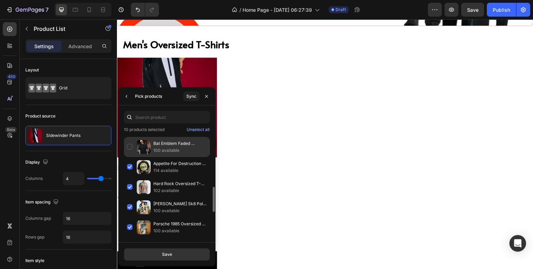
click at [130, 157] on div "Bat Emblem Faded Oversized T-shirt 100 available" at bounding box center [167, 167] width 86 height 20
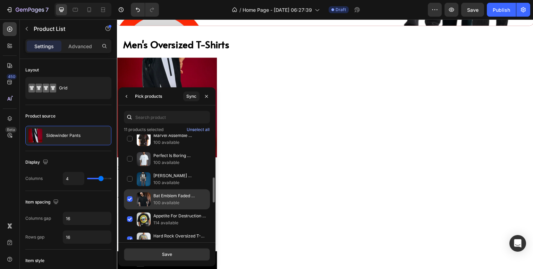
scroll to position [163, 0]
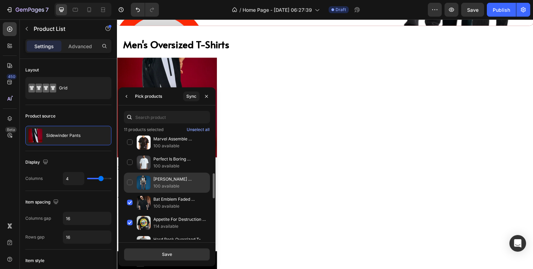
click at [129, 193] on div "[PERSON_NAME] Oversized T-shirt 100 available" at bounding box center [167, 203] width 86 height 20
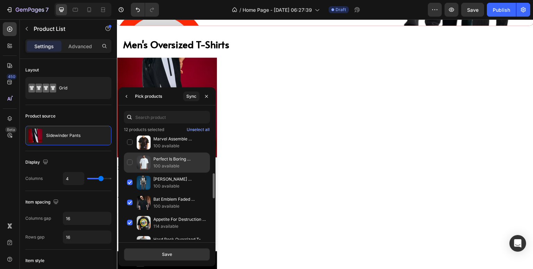
click at [130, 173] on div "Perfect Is Boring Oversized T-shirt 100 available" at bounding box center [167, 183] width 86 height 20
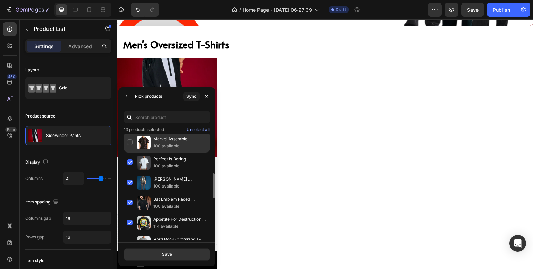
click at [131, 153] on div "Marvel Assemble Oversized T-shirt 100 available" at bounding box center [167, 163] width 86 height 20
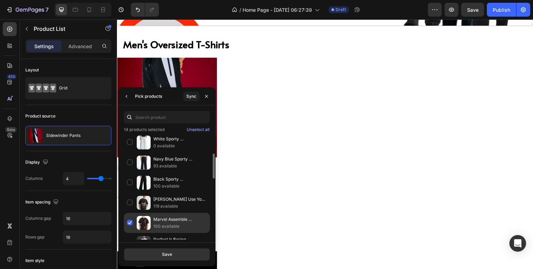
scroll to position [82, 0]
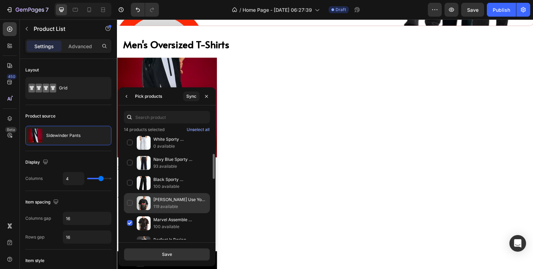
click at [130, 214] on div "[PERSON_NAME] Use Your Illusion Oversized T-shirt 119 available" at bounding box center [167, 224] width 86 height 20
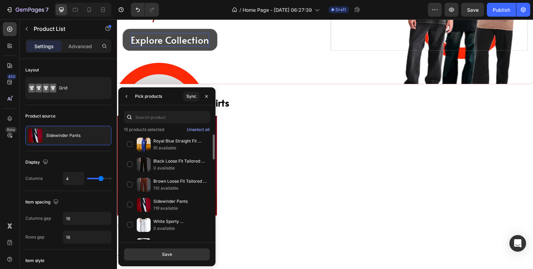
scroll to position [144, 0]
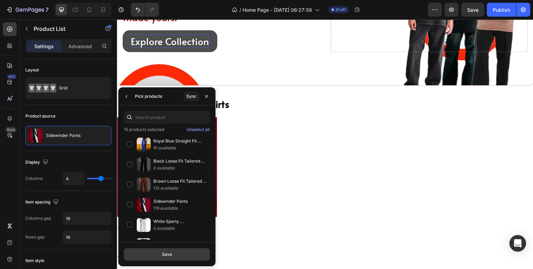
click at [153, 252] on button "Save" at bounding box center [167, 255] width 86 height 13
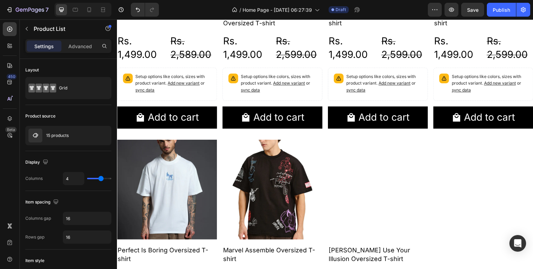
scroll to position [831, 0]
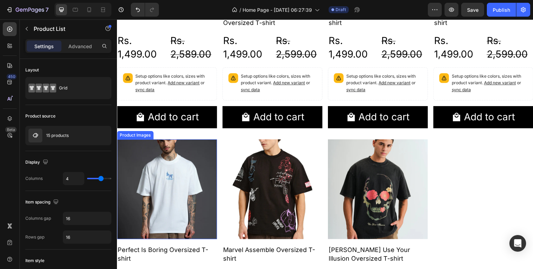
click at [176, 167] on img at bounding box center [167, 190] width 100 height 100
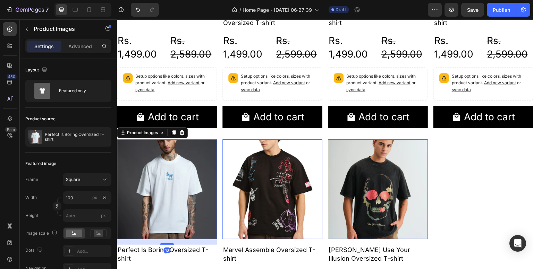
click at [176, 167] on img at bounding box center [167, 190] width 100 height 100
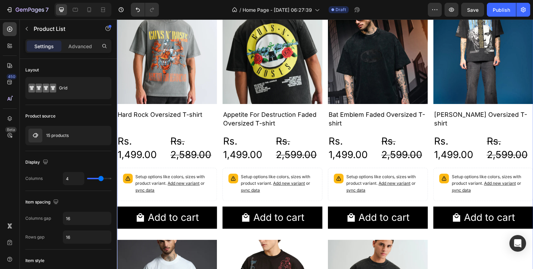
scroll to position [730, 0]
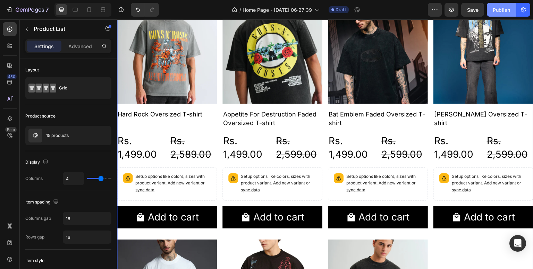
click at [507, 8] on div "Publish" at bounding box center [501, 9] width 17 height 7
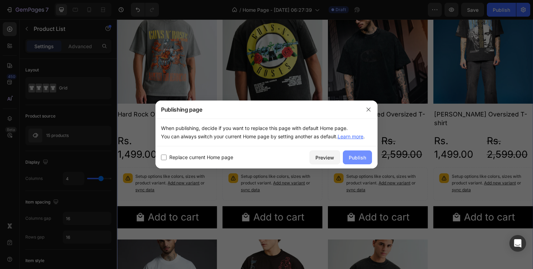
click at [361, 161] on div "Publish" at bounding box center [357, 157] width 17 height 7
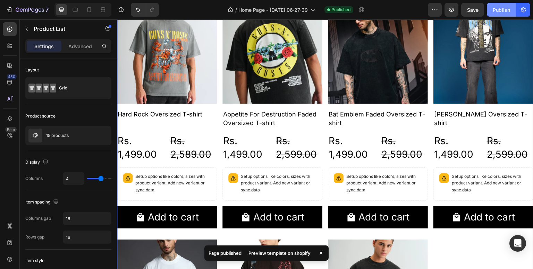
click at [502, 9] on div "Publish" at bounding box center [501, 9] width 17 height 7
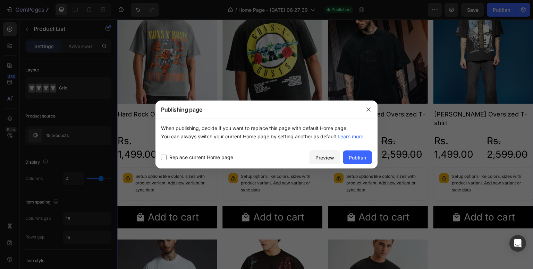
click at [164, 157] on input "checkbox" at bounding box center [164, 158] width 6 height 6
checkbox input "true"
click at [356, 161] on button "Publish" at bounding box center [357, 158] width 29 height 14
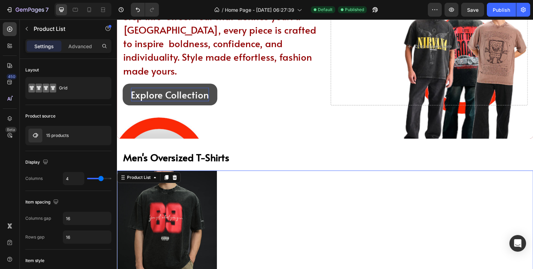
scroll to position [0, 0]
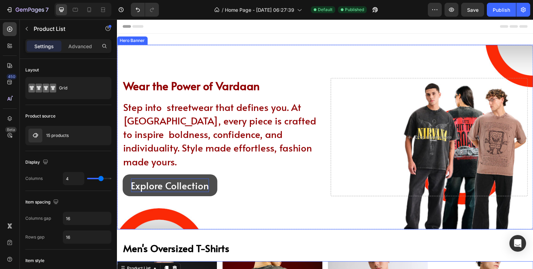
click at [305, 68] on div "Background Image" at bounding box center [325, 137] width 417 height 185
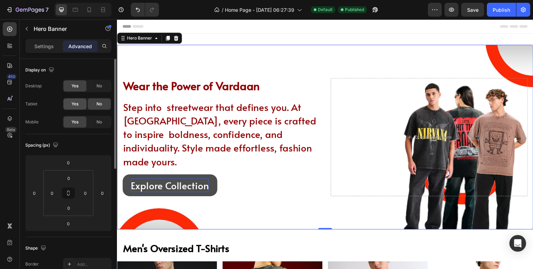
click at [78, 102] on span "Yes" at bounding box center [75, 104] width 7 height 6
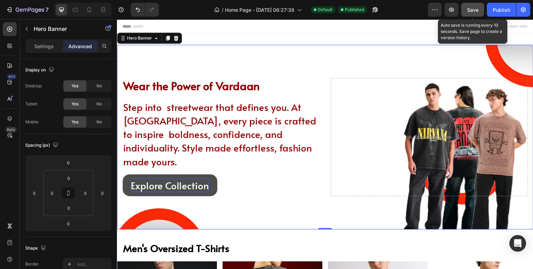
click at [479, 9] on button "Save" at bounding box center [472, 10] width 23 height 14
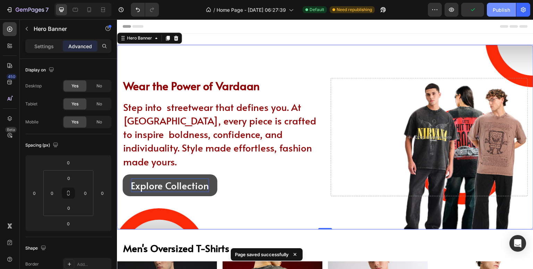
click at [499, 6] on div "Publish" at bounding box center [501, 9] width 17 height 7
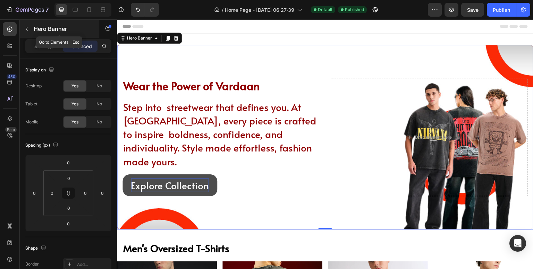
click at [28, 30] on icon "button" at bounding box center [27, 29] width 6 height 6
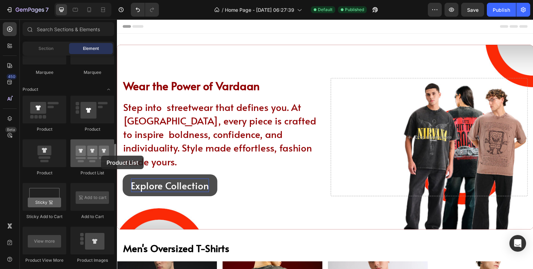
click at [101, 156] on div at bounding box center [92, 154] width 44 height 28
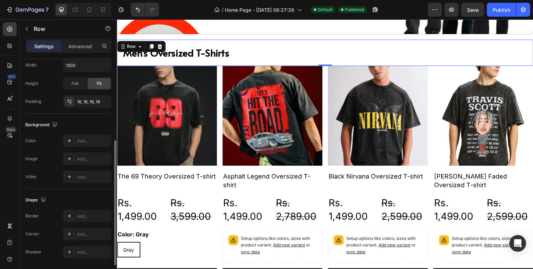
scroll to position [138, 0]
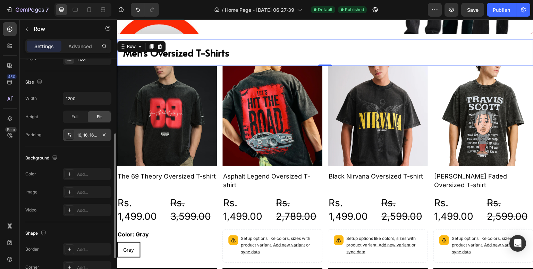
click at [69, 132] on icon at bounding box center [70, 135] width 6 height 6
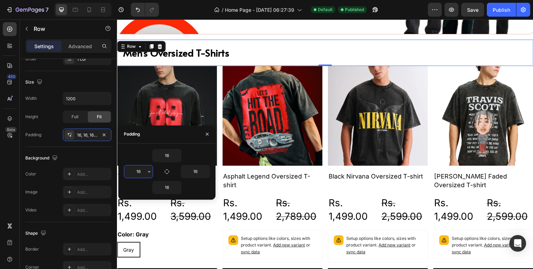
click at [144, 171] on input "16" at bounding box center [138, 172] width 28 height 13
type input "20"
click at [207, 173] on icon "button" at bounding box center [206, 172] width 6 height 6
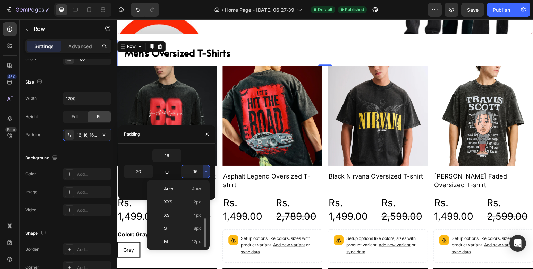
scroll to position [25, 0]
click at [198, 172] on input "16" at bounding box center [195, 172] width 28 height 13
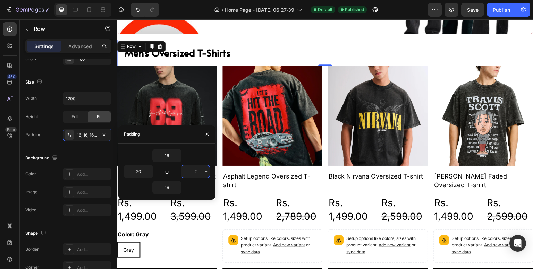
type input "20"
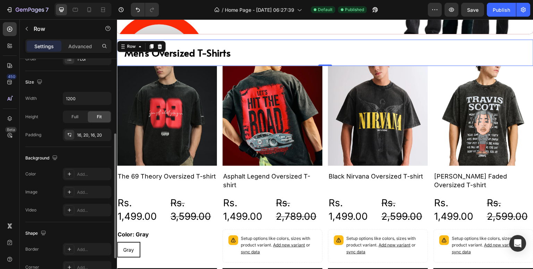
click at [53, 142] on div "Size Width 1200 Height Full Fit Padding 16, 20, 16, 20" at bounding box center [68, 109] width 86 height 76
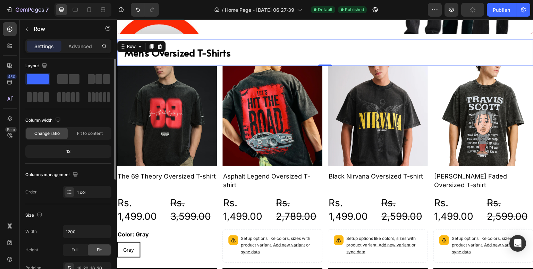
scroll to position [0, 0]
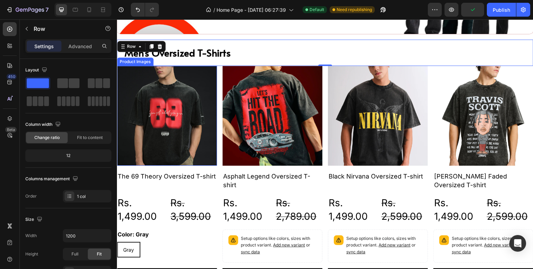
click at [153, 158] on img at bounding box center [167, 116] width 100 height 100
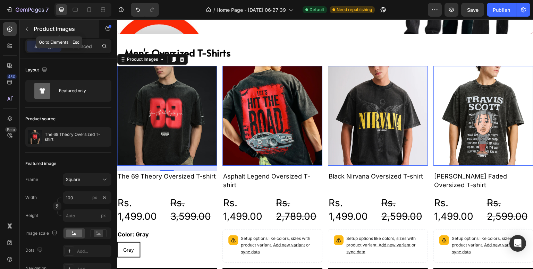
click at [28, 28] on icon "button" at bounding box center [27, 29] width 6 height 6
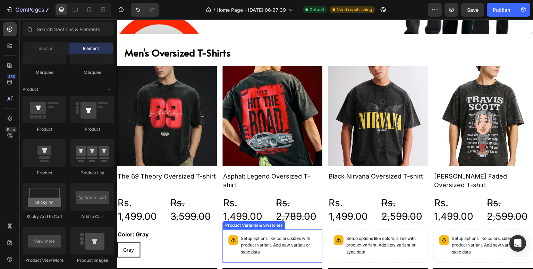
scroll to position [249, 0]
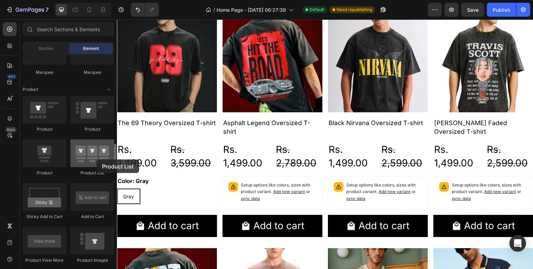
click at [97, 160] on div at bounding box center [92, 154] width 44 height 28
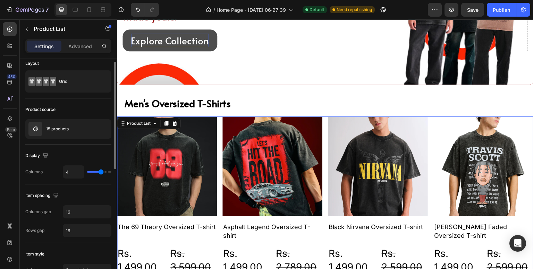
scroll to position [0, 0]
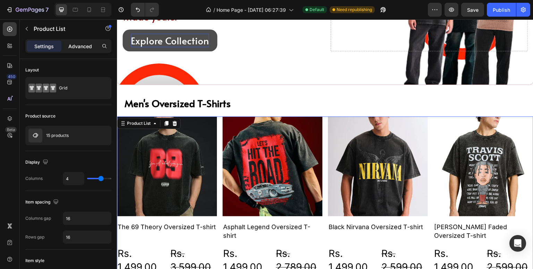
click at [73, 41] on div "Advanced" at bounding box center [80, 46] width 35 height 11
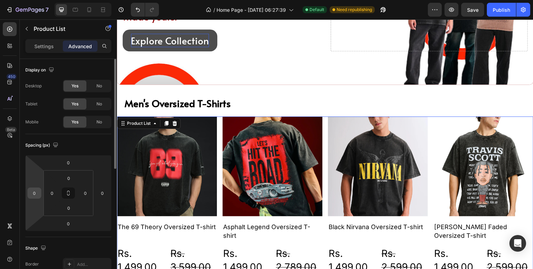
click at [32, 195] on input "0" at bounding box center [34, 193] width 10 height 10
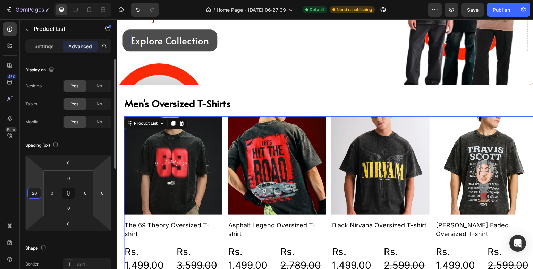
type input "20"
click at [101, 0] on html "7 / Home Page - [DATE] 06:27:39 Default Need republishing Preview Save Publish …" at bounding box center [266, 0] width 533 height 0
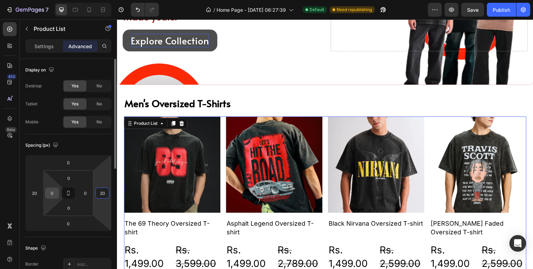
type input "20"
click at [49, 196] on input "0" at bounding box center [52, 193] width 10 height 10
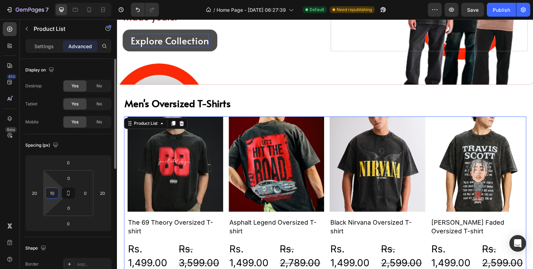
type input "1"
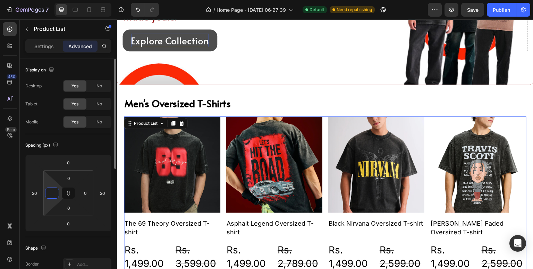
type input "0"
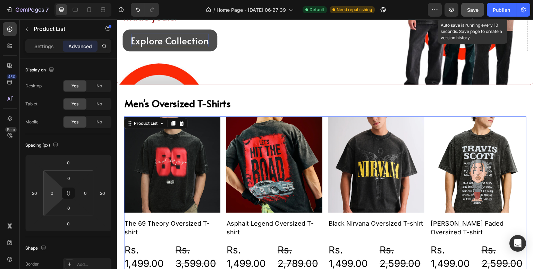
click at [471, 7] on span "Save" at bounding box center [472, 10] width 11 height 6
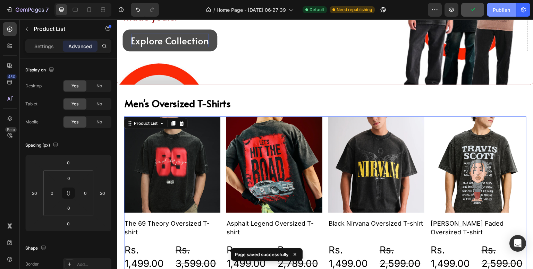
click at [507, 8] on div "Publish" at bounding box center [501, 9] width 17 height 7
